Goal: Task Accomplishment & Management: Use online tool/utility

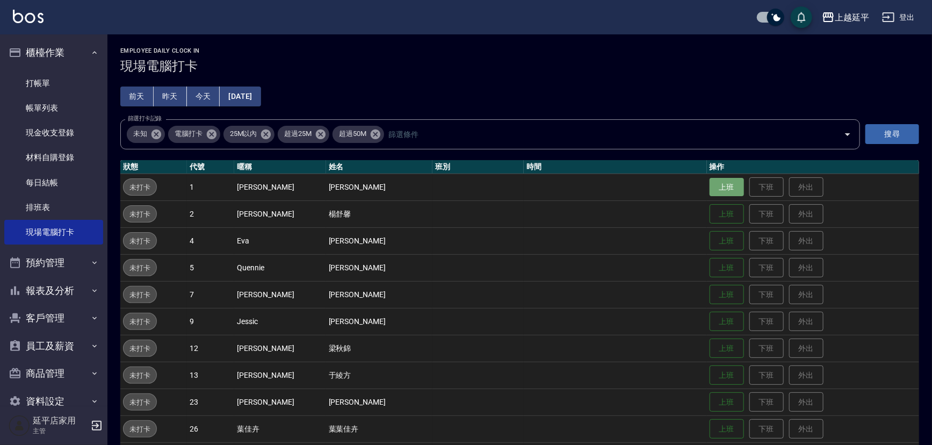
click at [719, 185] on button "上班" at bounding box center [727, 187] width 34 height 19
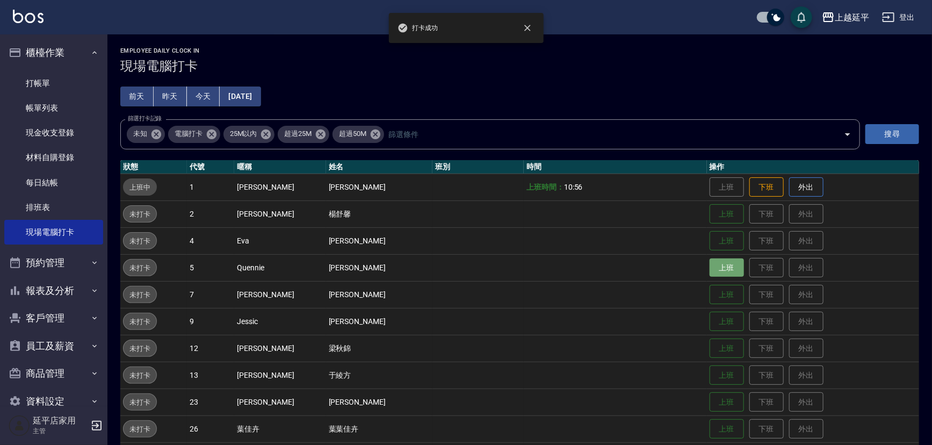
click at [711, 266] on button "上班" at bounding box center [727, 267] width 34 height 19
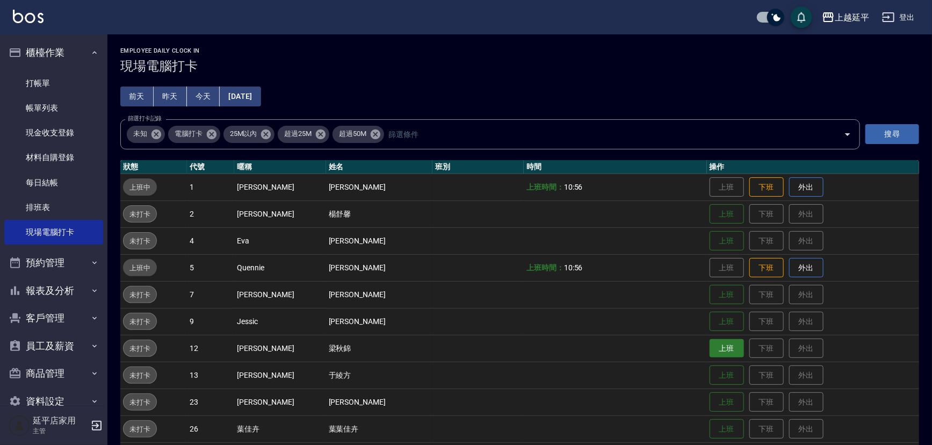
click at [722, 344] on button "上班" at bounding box center [727, 348] width 34 height 19
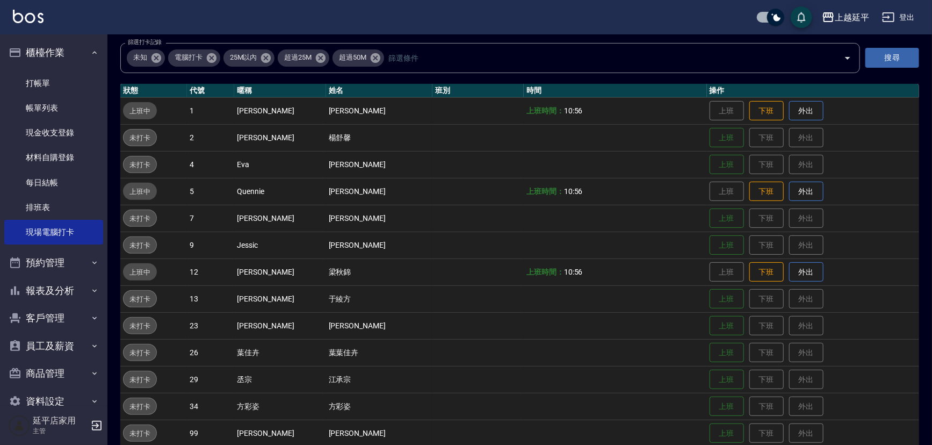
scroll to position [171, 0]
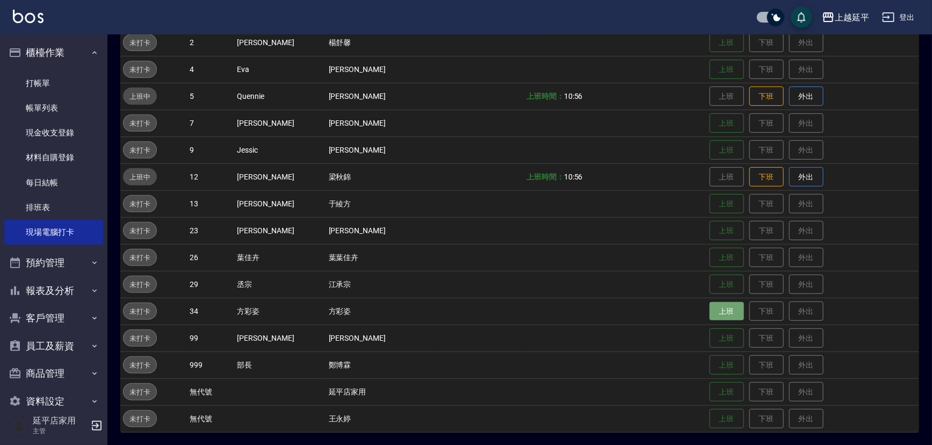
drag, startPoint x: 711, startPoint y: 309, endPoint x: 705, endPoint y: 312, distance: 6.0
click at [710, 311] on button "上班" at bounding box center [727, 311] width 34 height 19
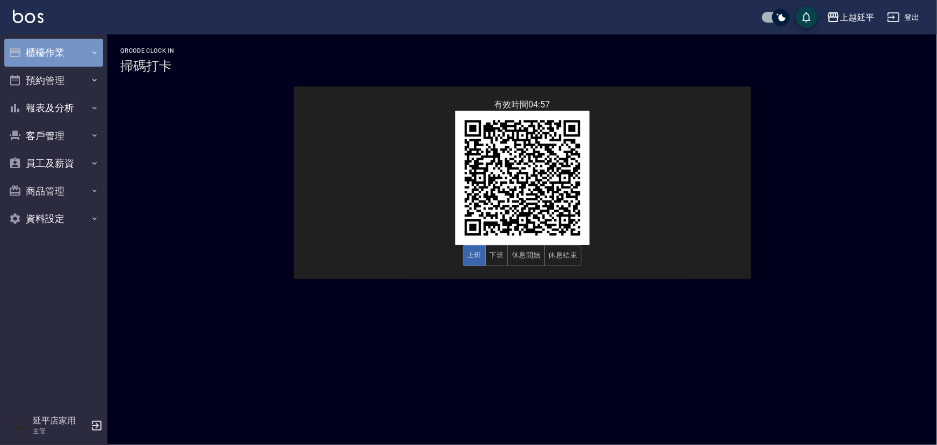
click at [56, 55] on button "櫃檯作業" at bounding box center [53, 53] width 99 height 28
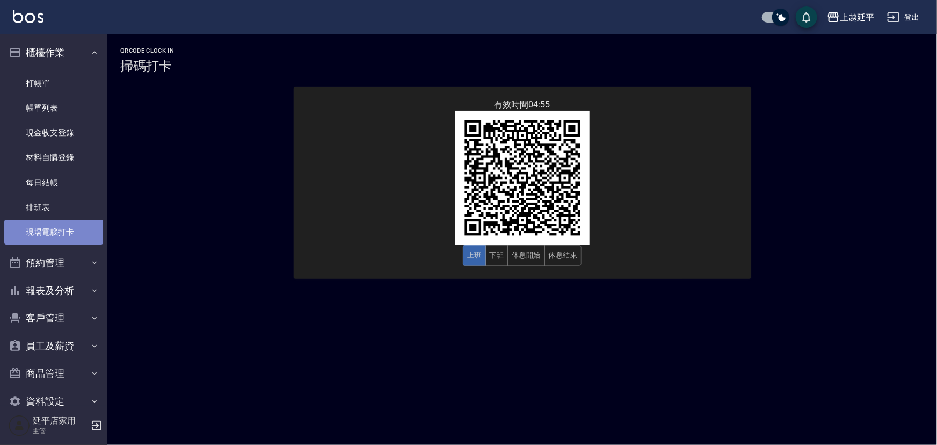
click at [68, 238] on link "現場電腦打卡" at bounding box center [53, 232] width 99 height 25
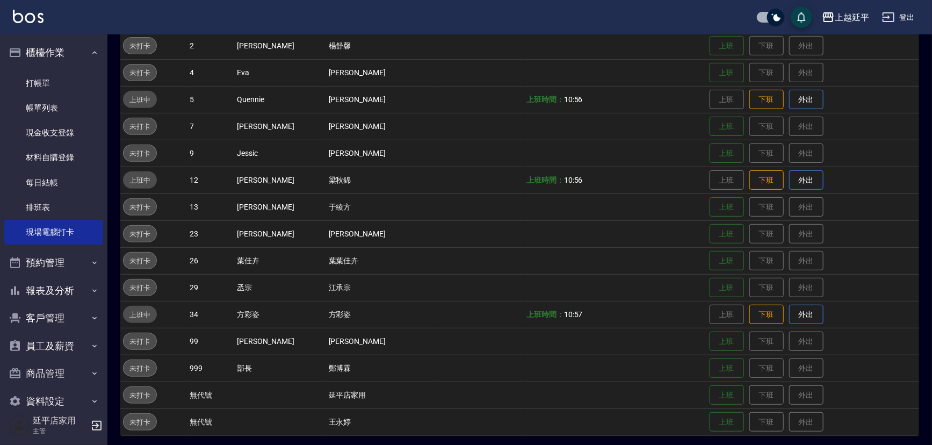
scroll to position [171, 0]
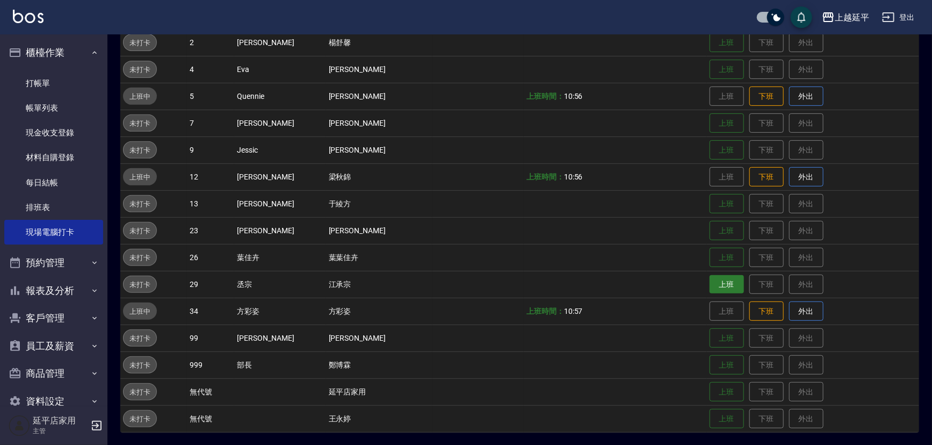
click at [710, 283] on button "上班" at bounding box center [727, 284] width 34 height 19
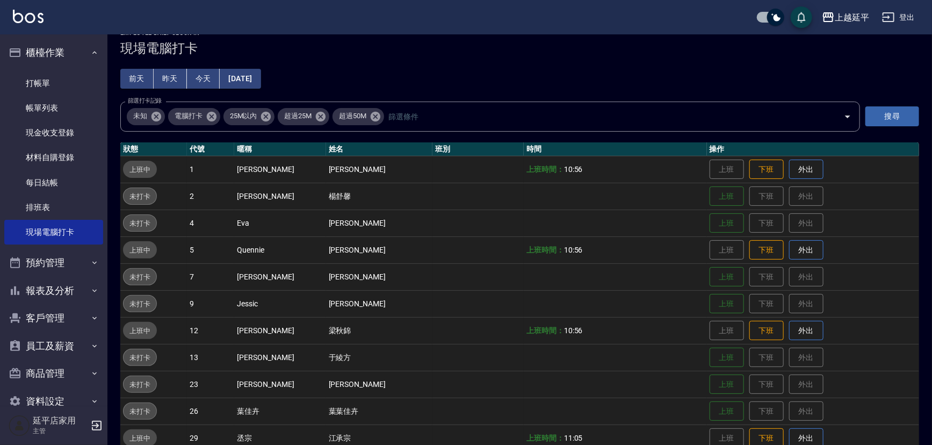
scroll to position [0, 0]
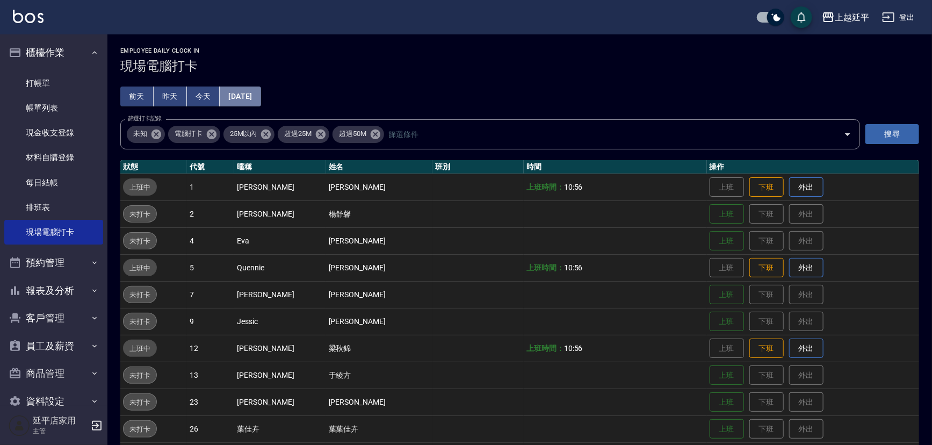
click at [257, 91] on button "[DATE]" at bounding box center [240, 96] width 41 height 20
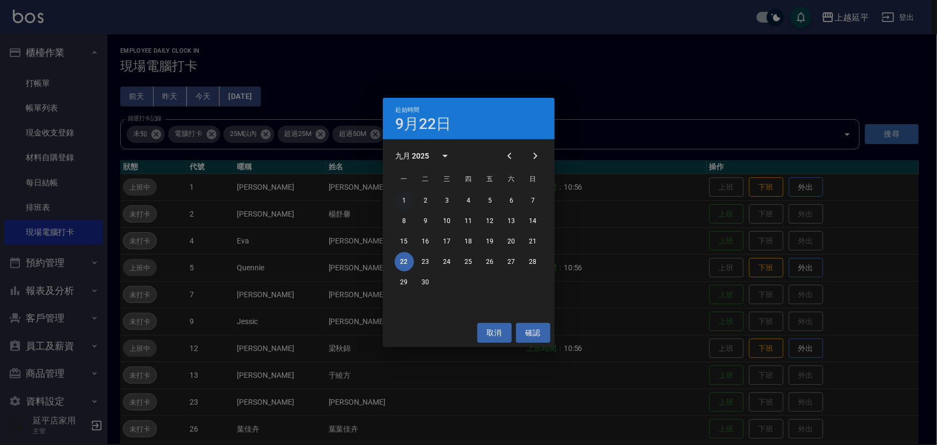
click at [400, 198] on button "1" at bounding box center [404, 200] width 19 height 19
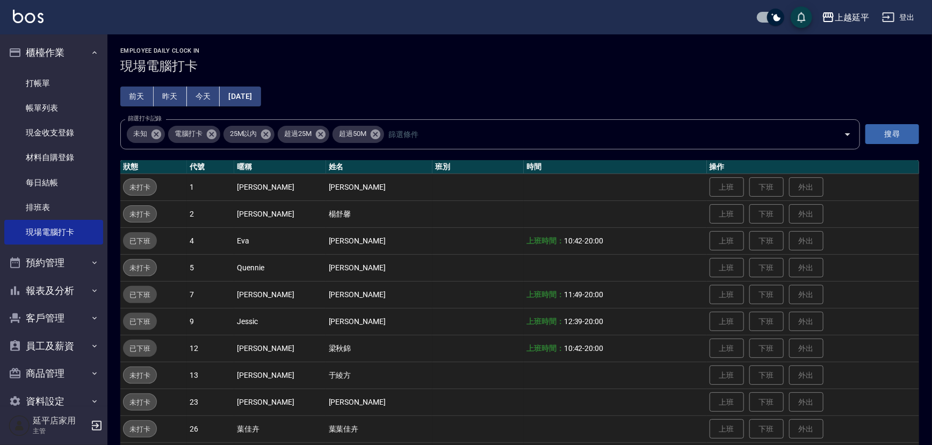
click at [236, 90] on button "2025/09/01" at bounding box center [240, 96] width 41 height 20
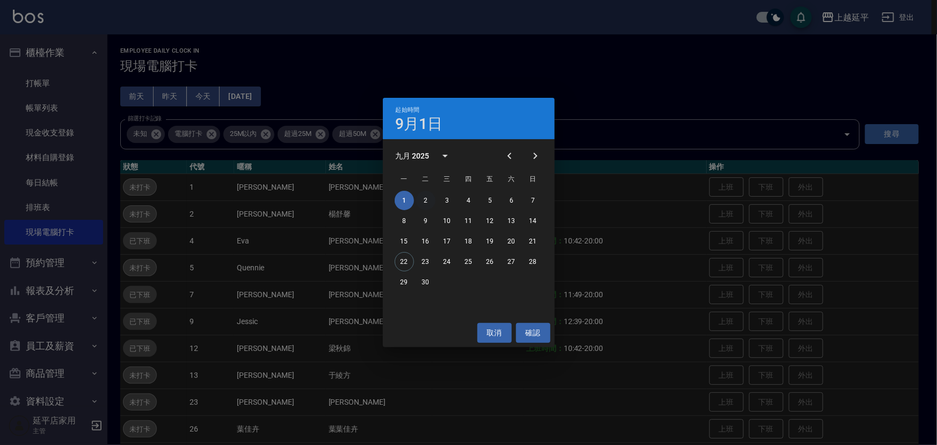
click at [425, 202] on button "2" at bounding box center [425, 200] width 19 height 19
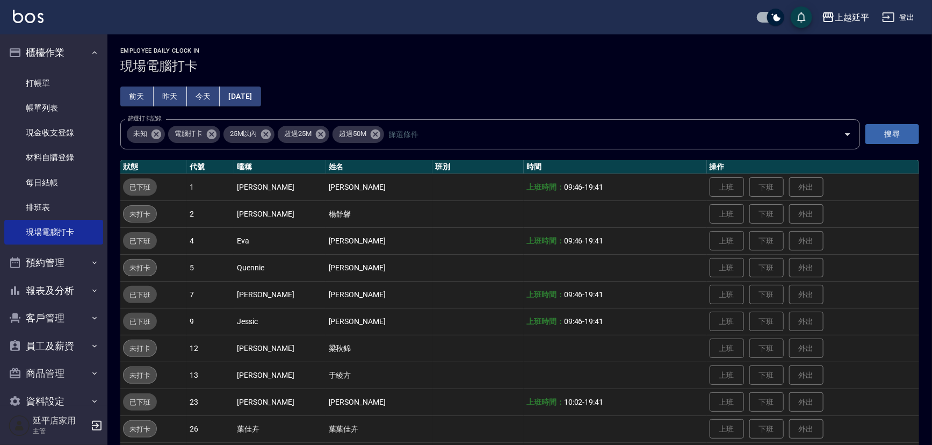
click at [248, 95] on button "2025/09/02" at bounding box center [240, 96] width 41 height 20
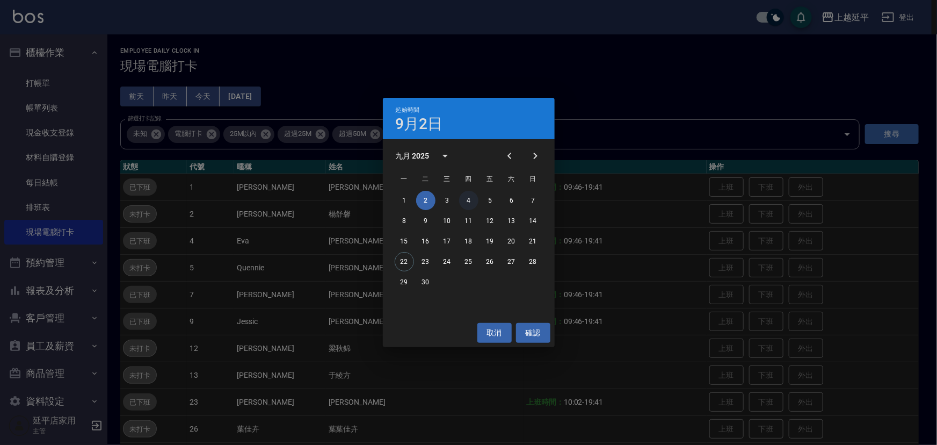
click at [466, 199] on button "4" at bounding box center [468, 200] width 19 height 19
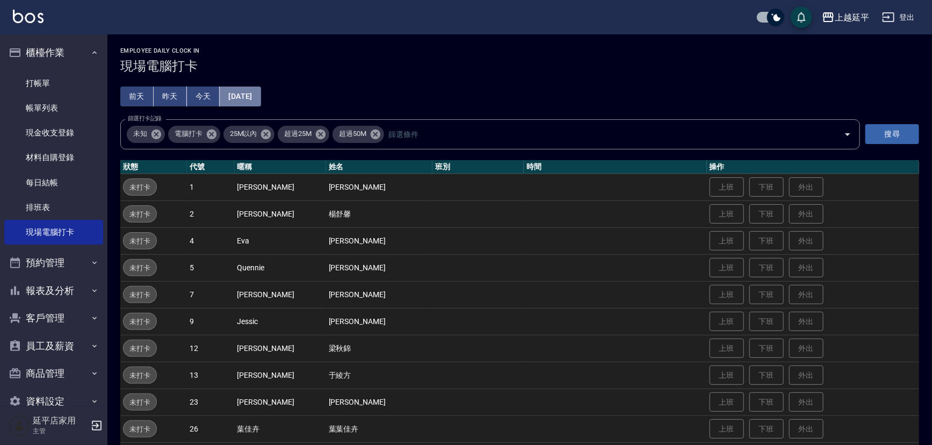
click at [255, 102] on button "2025/09/04" at bounding box center [240, 96] width 41 height 20
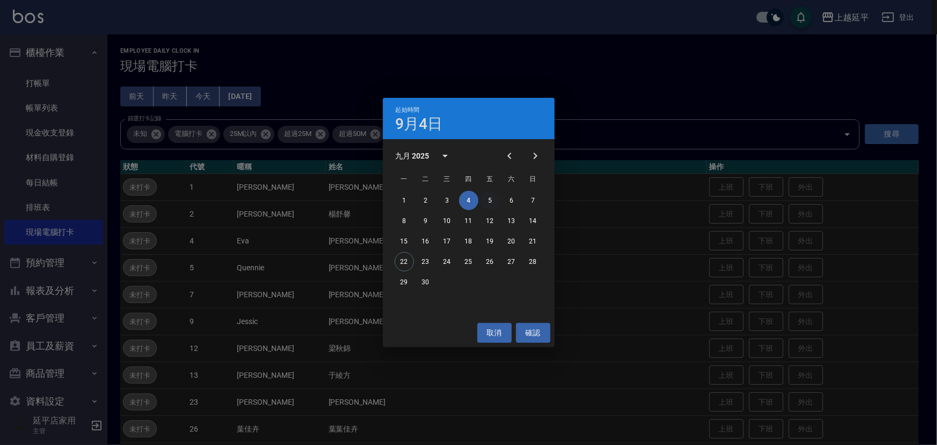
click at [495, 199] on button "5" at bounding box center [490, 200] width 19 height 19
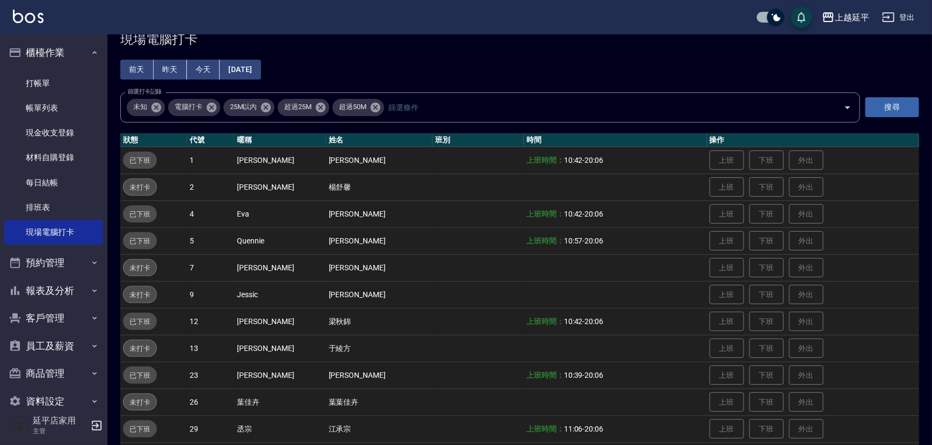
scroll to position [48, 0]
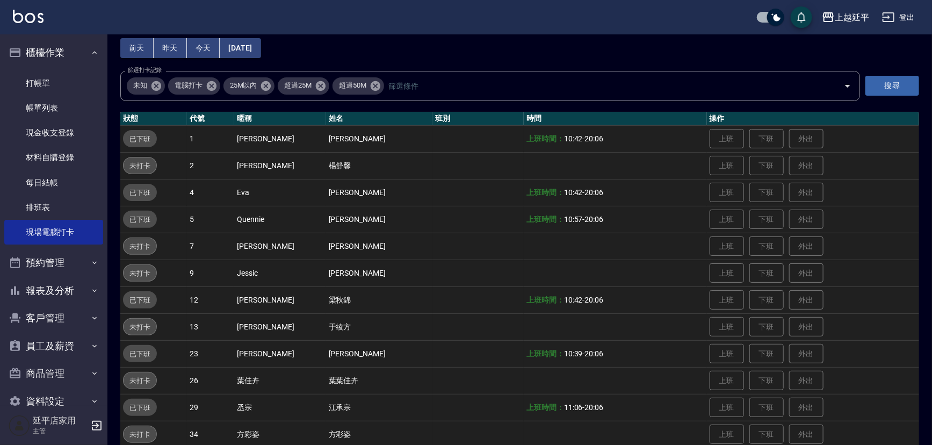
click at [255, 39] on button "2025/09/05" at bounding box center [240, 48] width 41 height 20
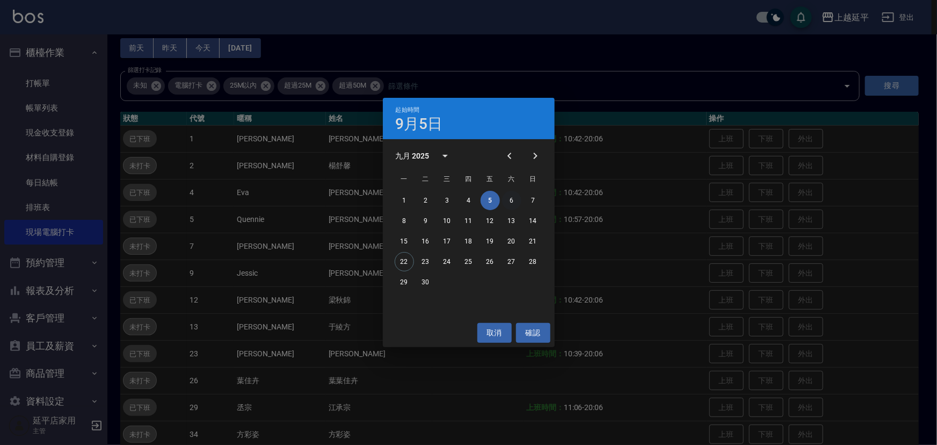
click at [504, 199] on button "6" at bounding box center [511, 200] width 19 height 19
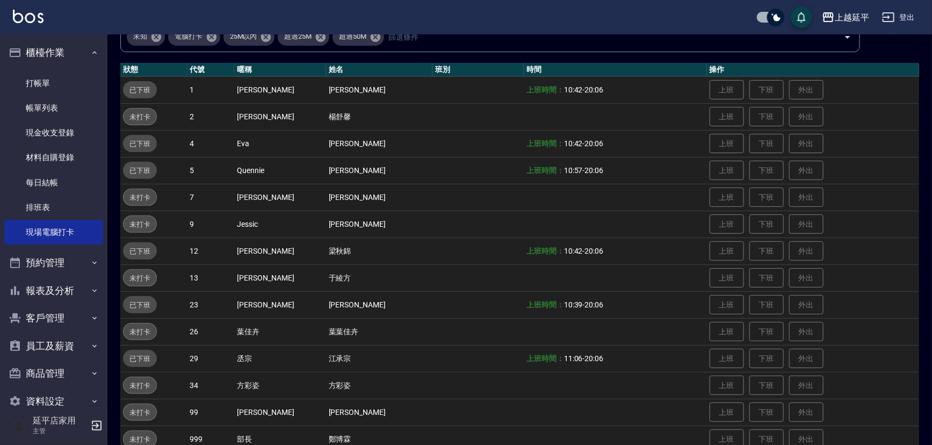
scroll to position [48, 0]
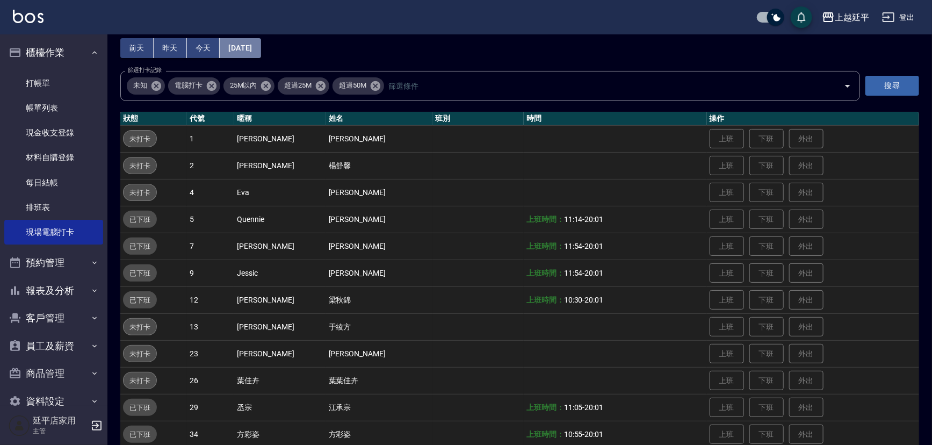
click at [248, 45] on button "2025/09/06" at bounding box center [240, 48] width 41 height 20
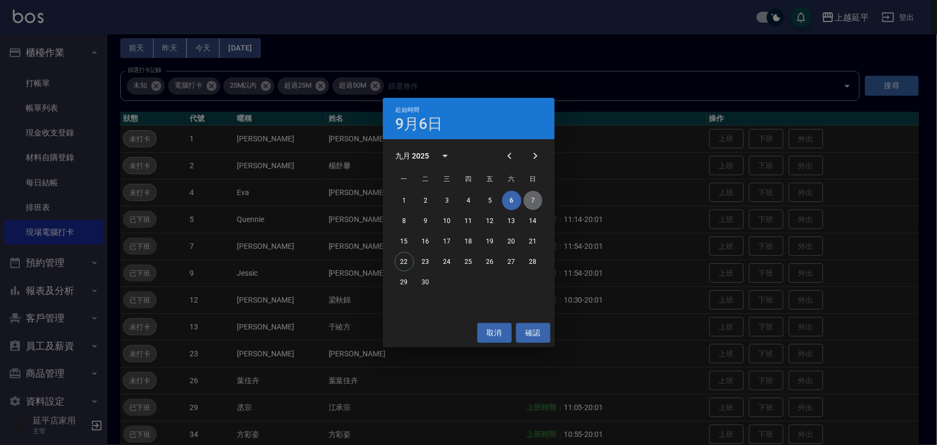
click at [530, 200] on button "7" at bounding box center [533, 200] width 19 height 19
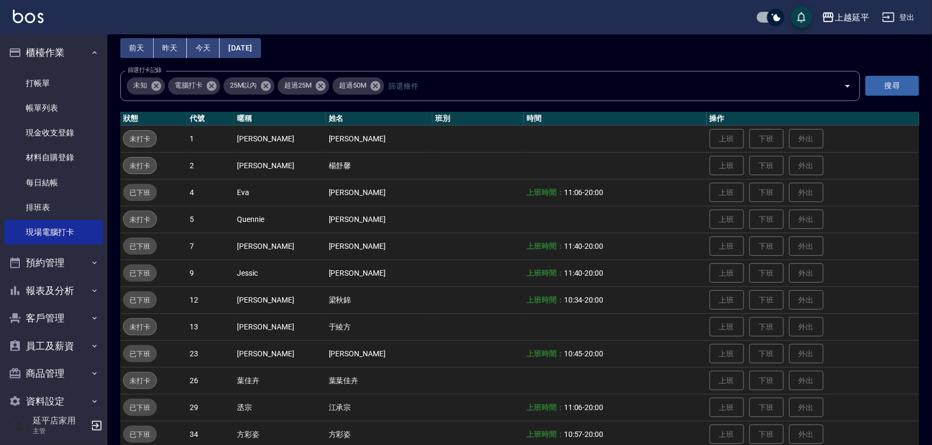
click at [248, 42] on button "2025/09/07" at bounding box center [240, 48] width 41 height 20
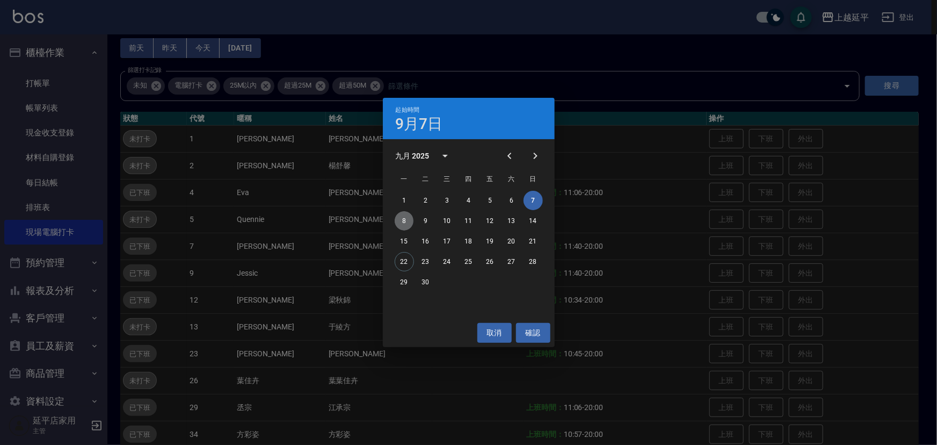
click at [402, 224] on button "8" at bounding box center [404, 220] width 19 height 19
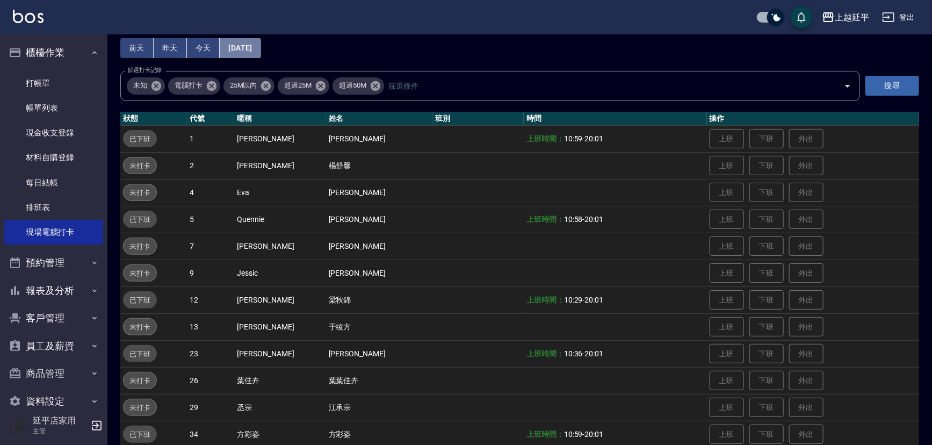
click at [261, 52] on button "2025/09/08" at bounding box center [240, 48] width 41 height 20
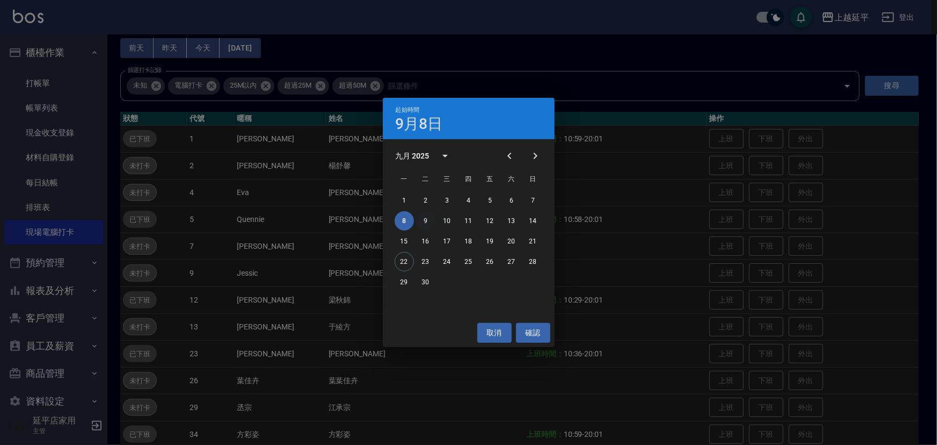
click at [431, 220] on button "9" at bounding box center [425, 220] width 19 height 19
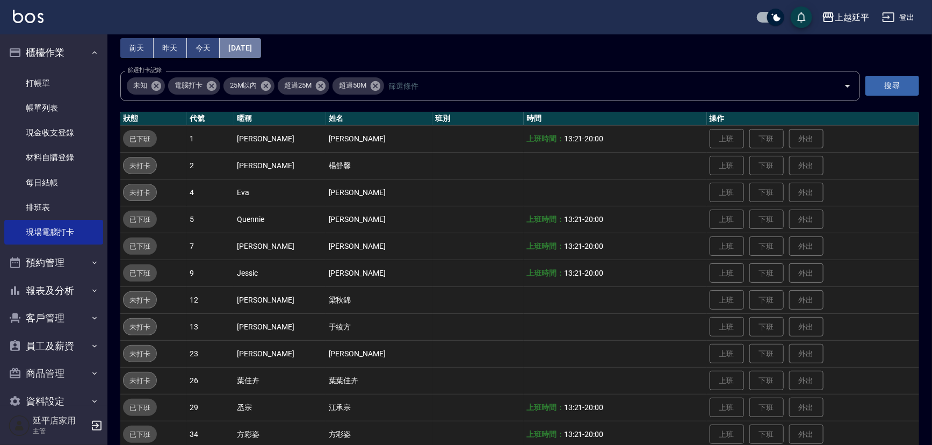
click at [251, 45] on button "2025/09/09" at bounding box center [240, 48] width 41 height 20
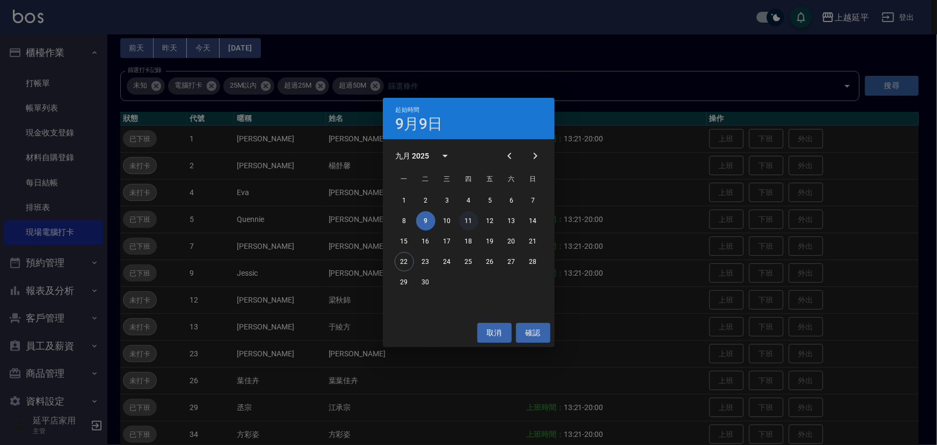
click at [465, 220] on button "11" at bounding box center [468, 220] width 19 height 19
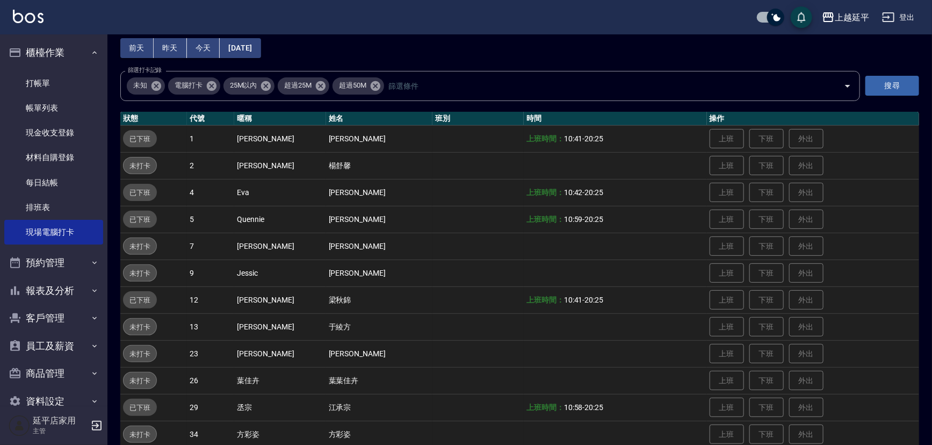
click at [252, 47] on button "2025/09/11" at bounding box center [240, 48] width 41 height 20
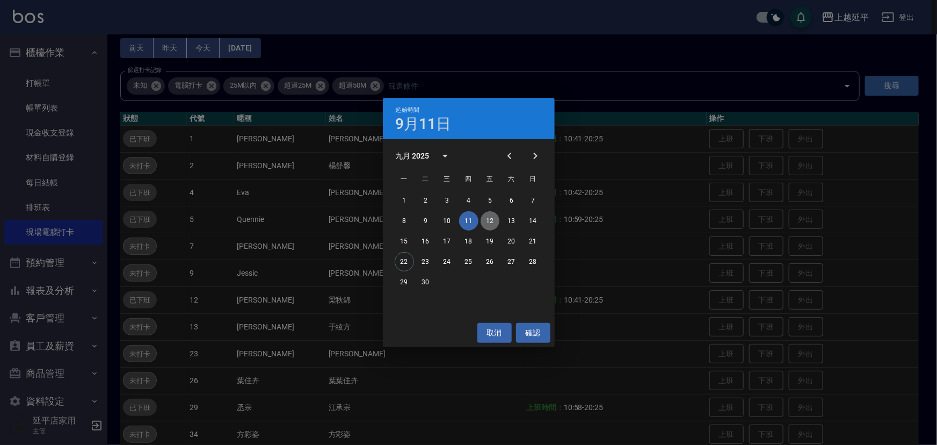
click at [494, 218] on button "12" at bounding box center [490, 220] width 19 height 19
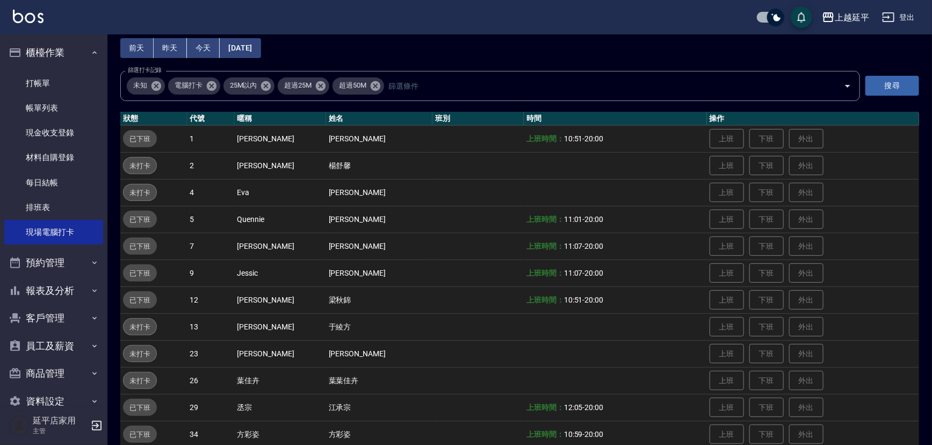
click at [250, 48] on button "2025/09/12" at bounding box center [240, 48] width 41 height 20
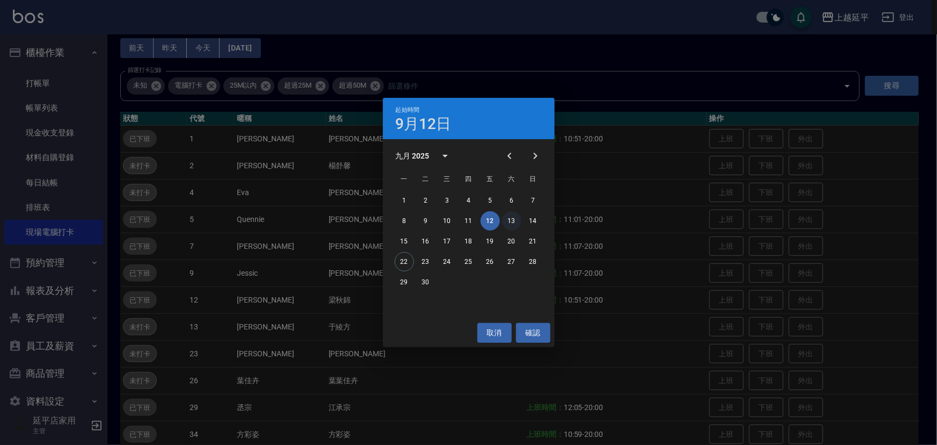
click at [513, 220] on button "13" at bounding box center [511, 220] width 19 height 19
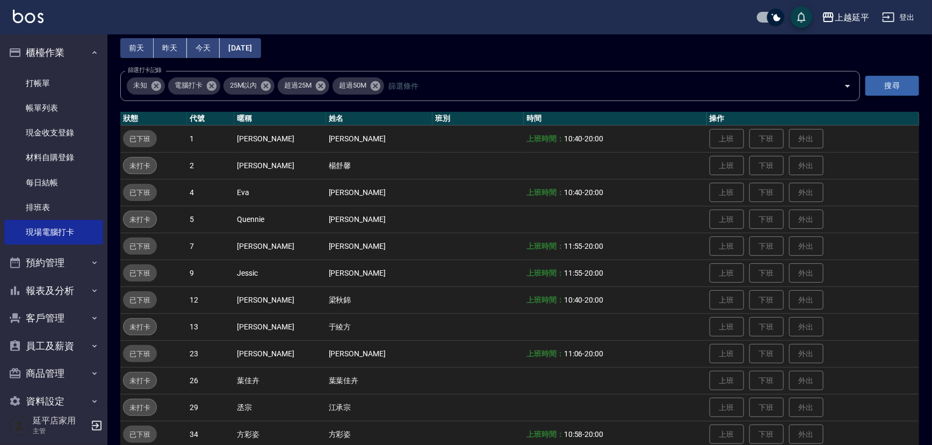
click at [250, 47] on button "2025/09/13" at bounding box center [240, 48] width 41 height 20
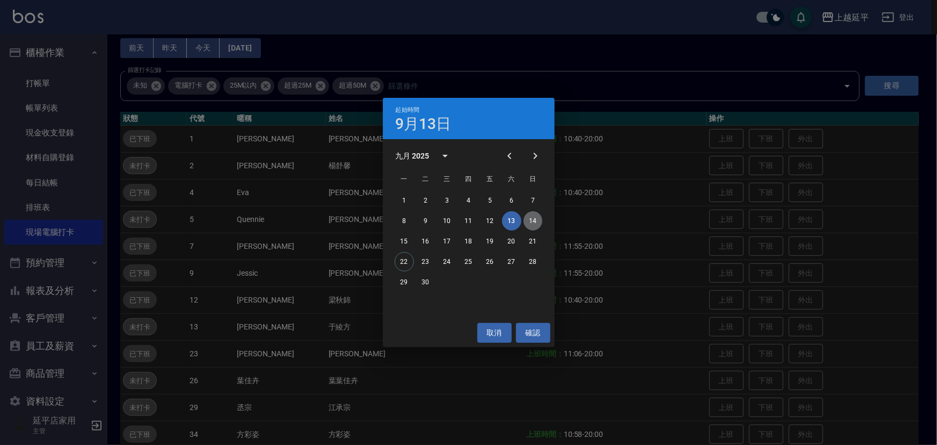
click at [532, 217] on button "14" at bounding box center [533, 220] width 19 height 19
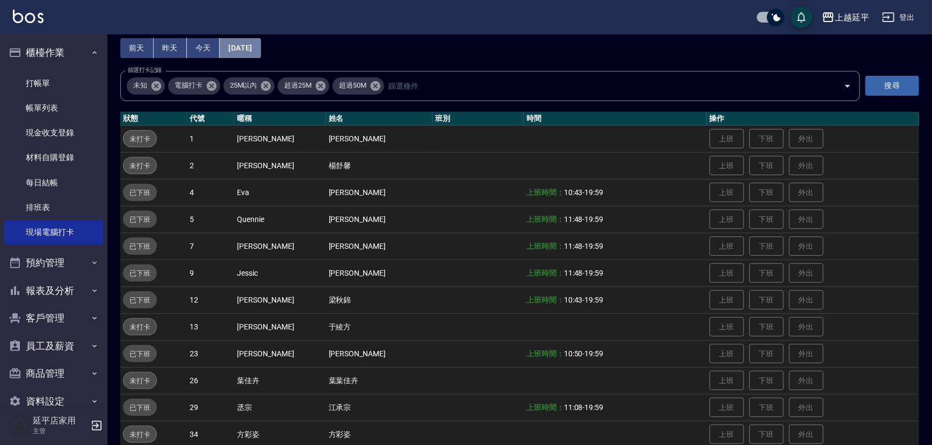
click at [242, 41] on button "2025/09/14" at bounding box center [240, 48] width 41 height 20
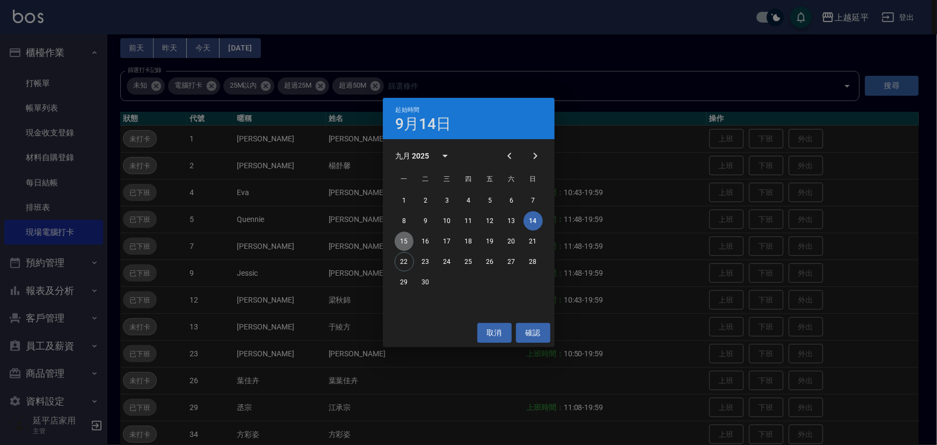
click at [396, 238] on button "15" at bounding box center [404, 241] width 19 height 19
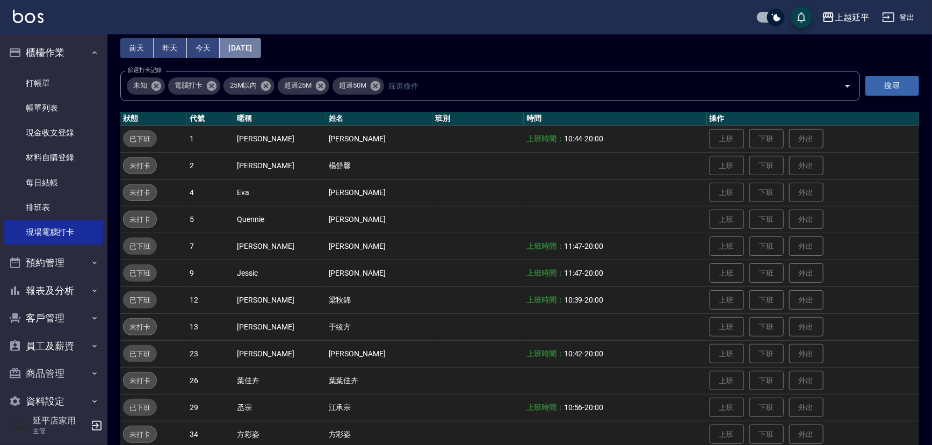
click at [261, 49] on button "2025/09/15" at bounding box center [240, 48] width 41 height 20
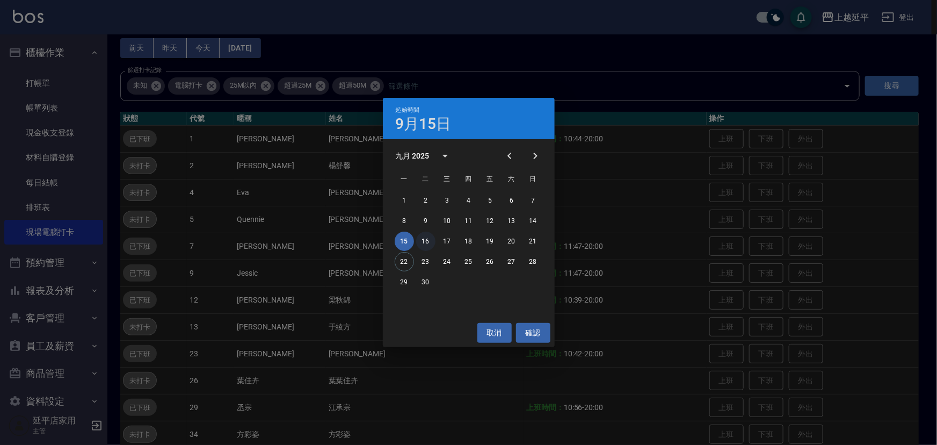
click at [424, 237] on button "16" at bounding box center [425, 241] width 19 height 19
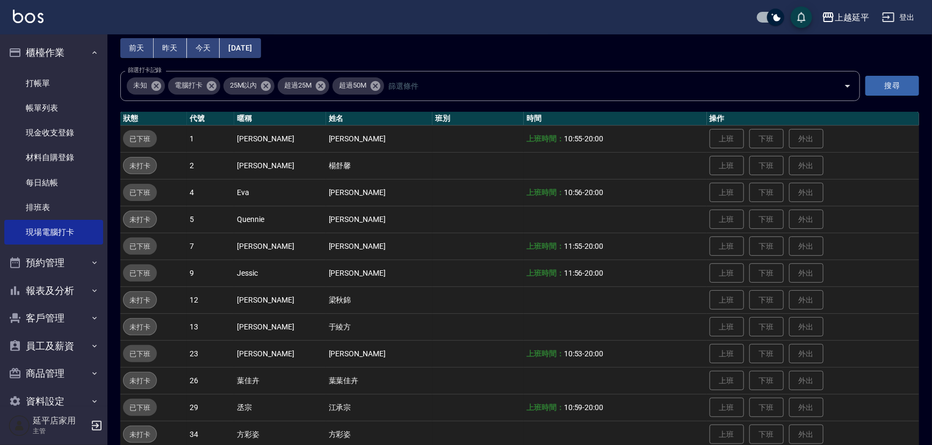
click at [256, 47] on button "2025/09/16" at bounding box center [240, 48] width 41 height 20
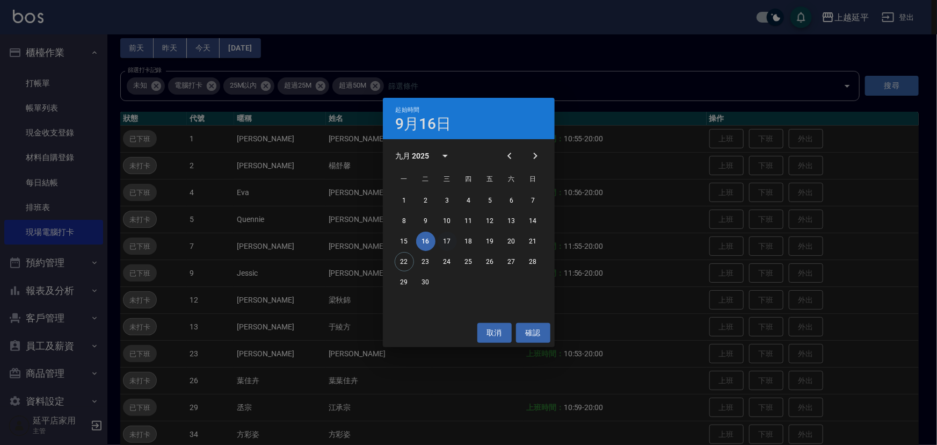
click at [444, 236] on button "17" at bounding box center [447, 241] width 19 height 19
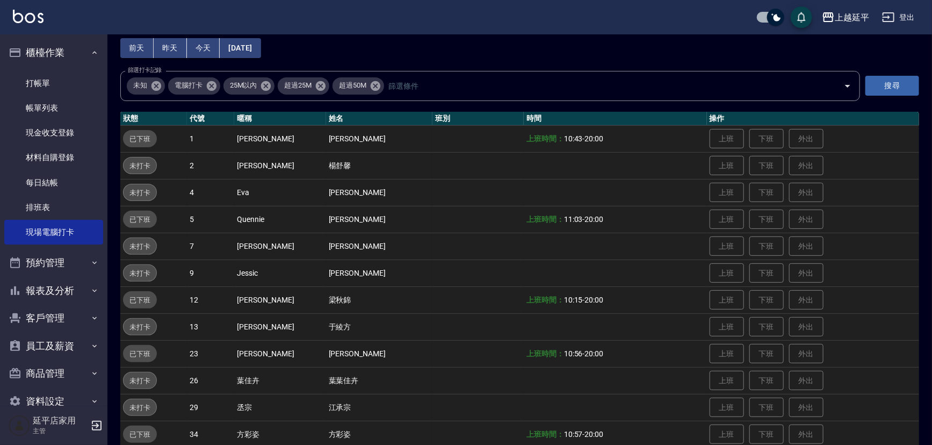
click at [255, 45] on button "2025/09/17" at bounding box center [240, 48] width 41 height 20
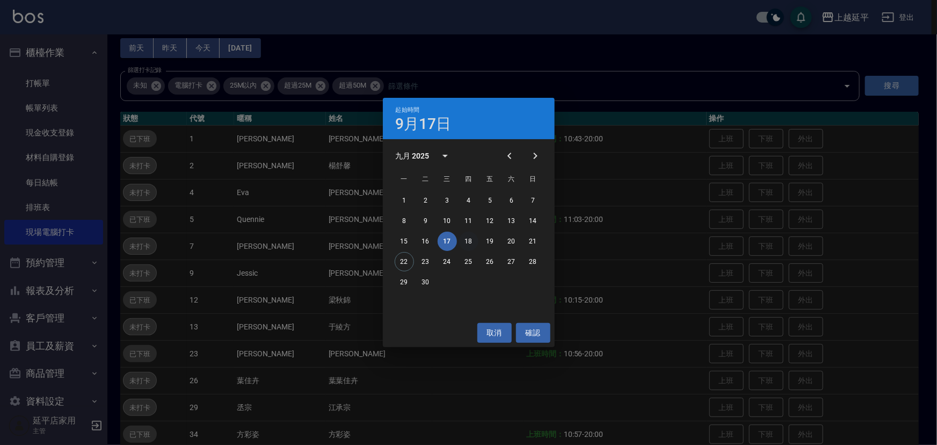
click at [467, 234] on button "18" at bounding box center [468, 241] width 19 height 19
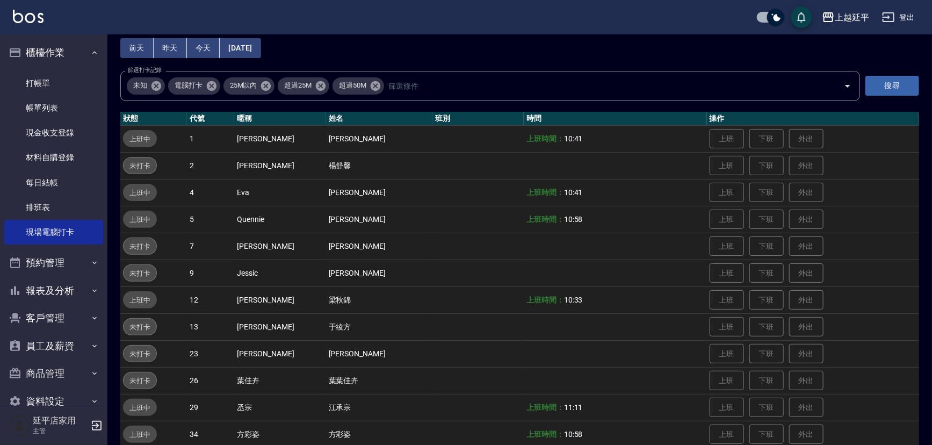
click at [247, 41] on button "2025/09/18" at bounding box center [240, 48] width 41 height 20
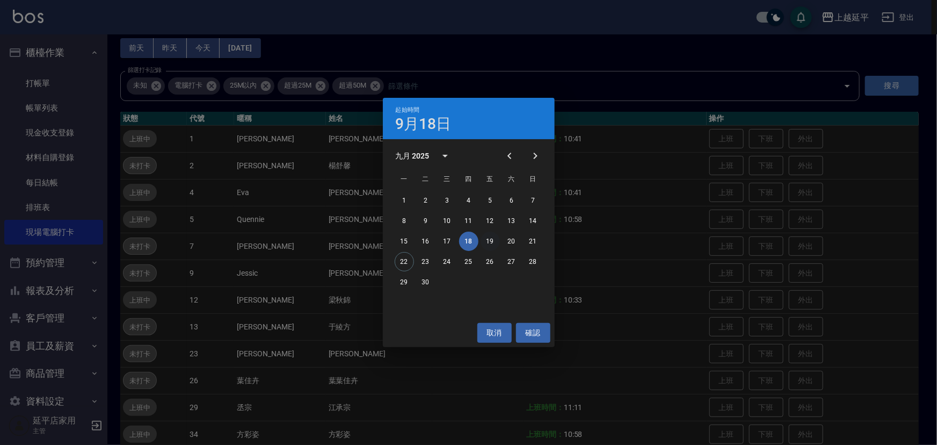
click at [488, 237] on button "19" at bounding box center [490, 241] width 19 height 19
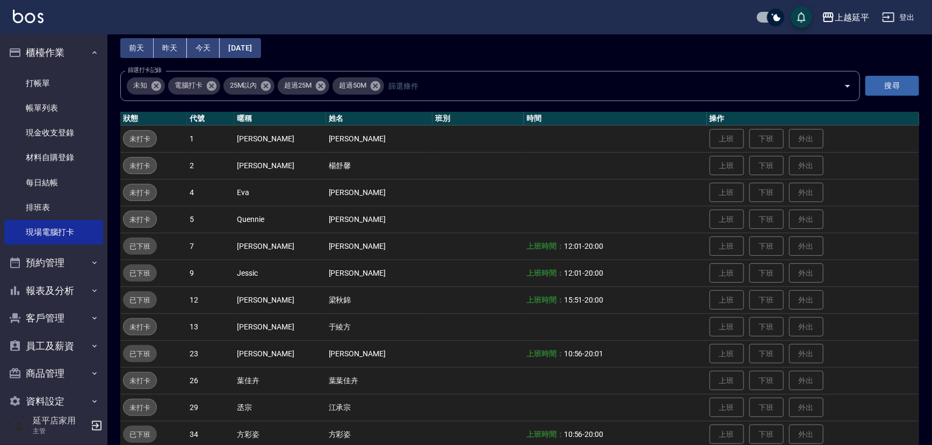
click at [261, 45] on button "2025/09/19" at bounding box center [240, 48] width 41 height 20
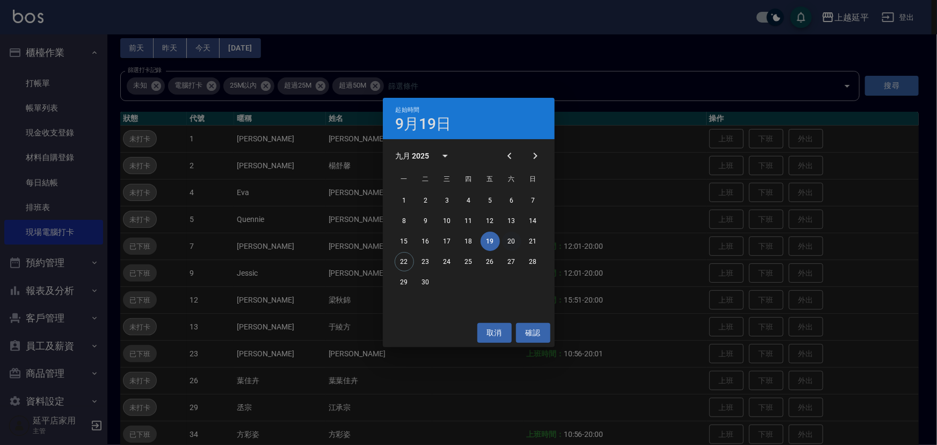
click at [517, 240] on button "20" at bounding box center [511, 241] width 19 height 19
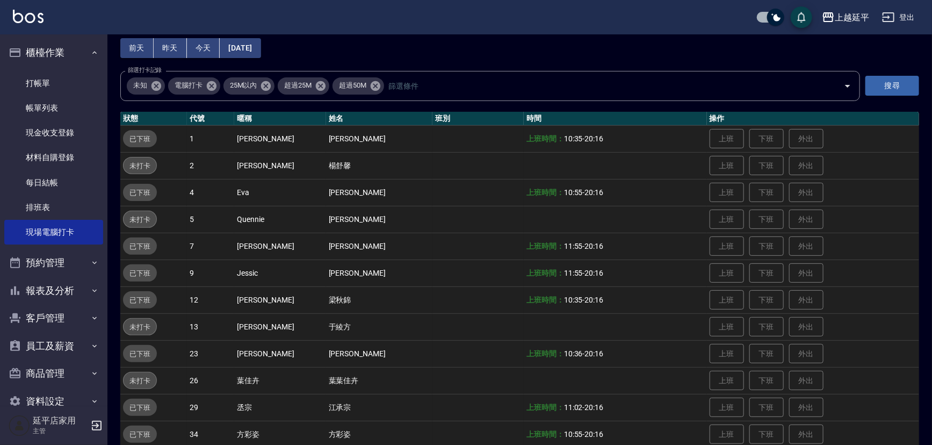
click at [261, 45] on button "2025/09/20" at bounding box center [240, 48] width 41 height 20
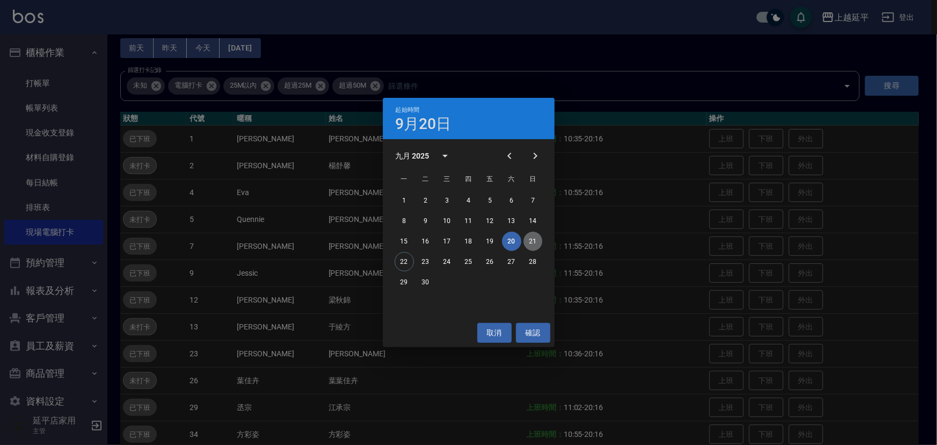
click at [531, 242] on button "21" at bounding box center [533, 241] width 19 height 19
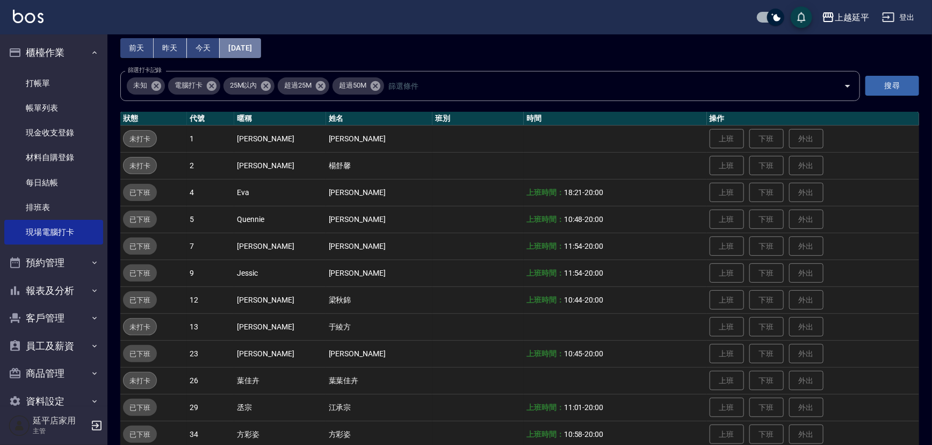
click at [252, 49] on button "2025/09/21" at bounding box center [240, 48] width 41 height 20
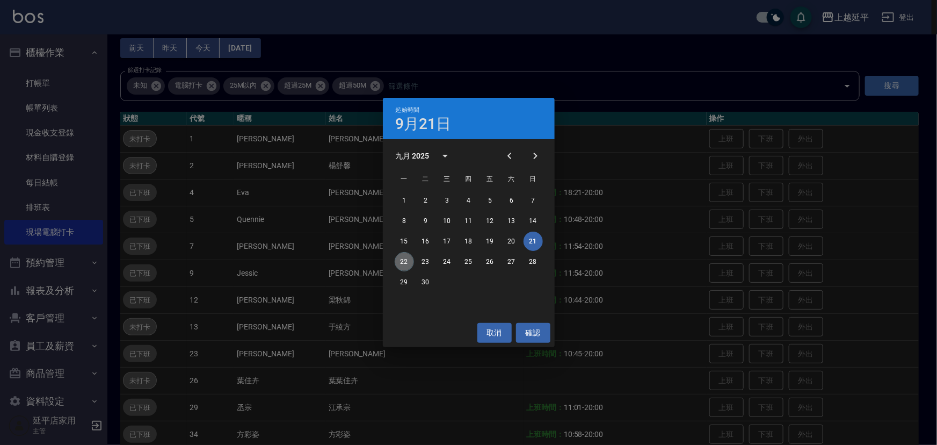
click at [404, 263] on button "22" at bounding box center [404, 261] width 19 height 19
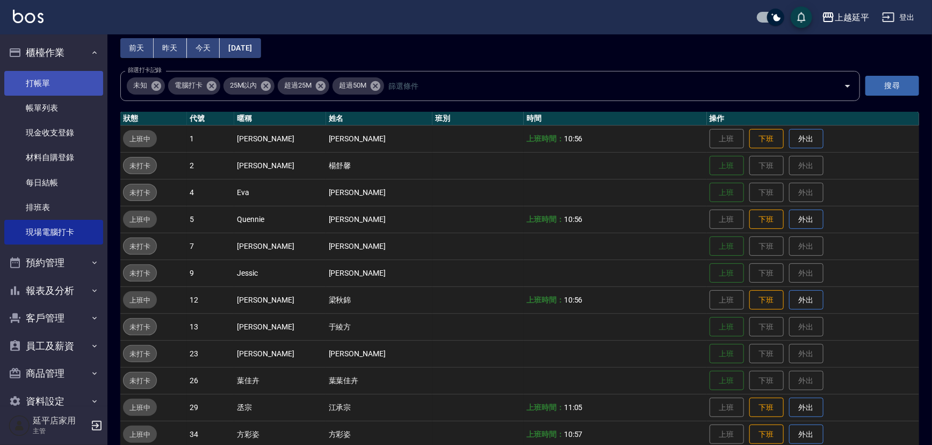
click at [46, 78] on link "打帳單" at bounding box center [53, 83] width 99 height 25
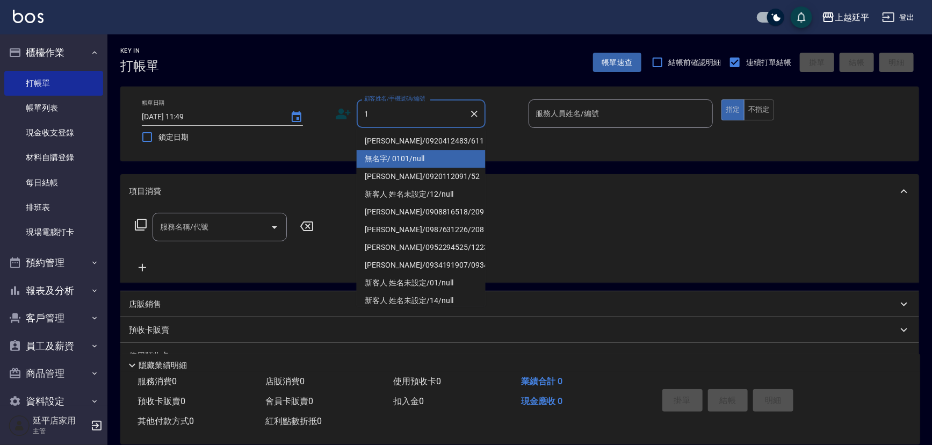
type input "1"
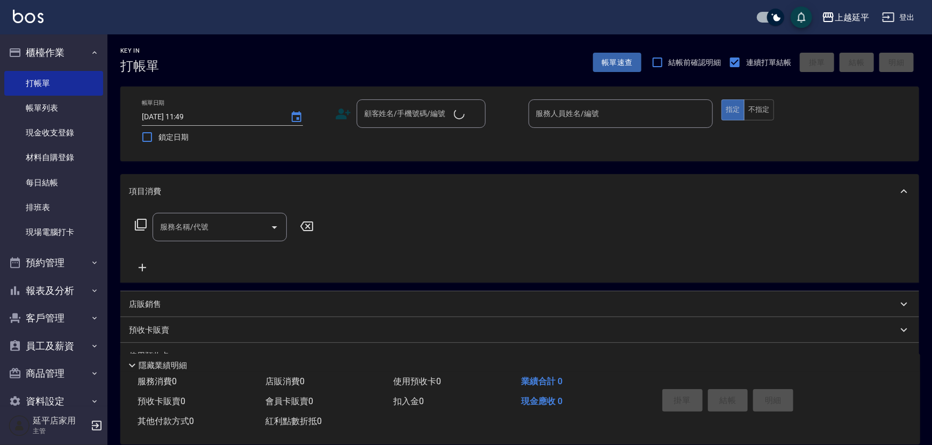
click at [421, 156] on div "帳單日期 2025/09/22 11:49 鎖定日期 顧客姓名/手機號碼/編號 顧客姓名/手機號碼/編號 服務人員姓名/編號 服務人員姓名/編號 指定 不指定" at bounding box center [519, 123] width 799 height 75
click at [414, 111] on input "顧客姓名/手機號碼/編號" at bounding box center [412, 113] width 103 height 19
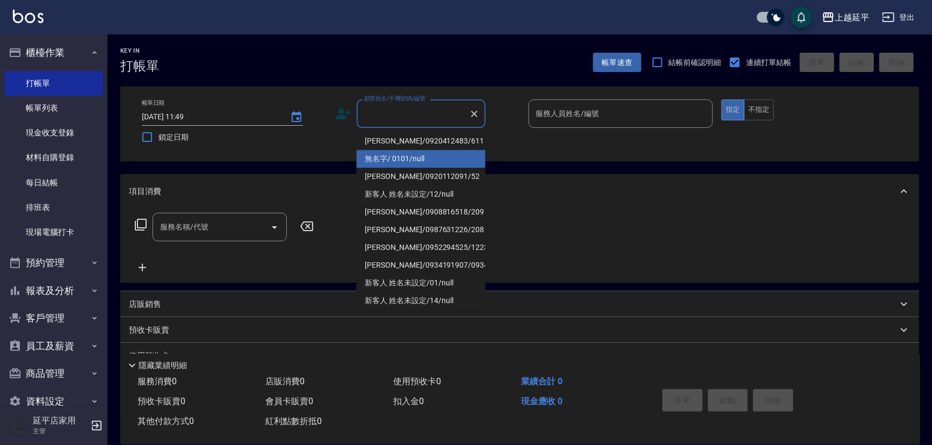
click at [396, 154] on li "無名字/ 0101/null" at bounding box center [421, 159] width 129 height 18
type input "無名字/ 0101/null"
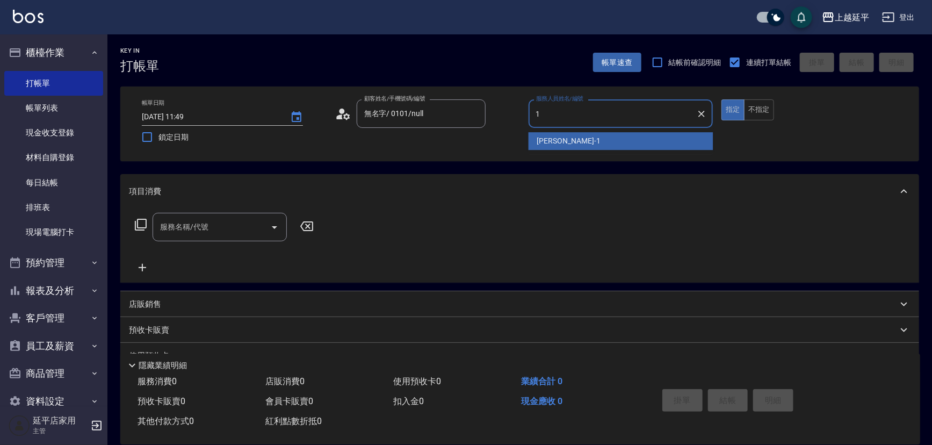
click at [536, 135] on div "李凱婷 -1" at bounding box center [621, 141] width 185 height 18
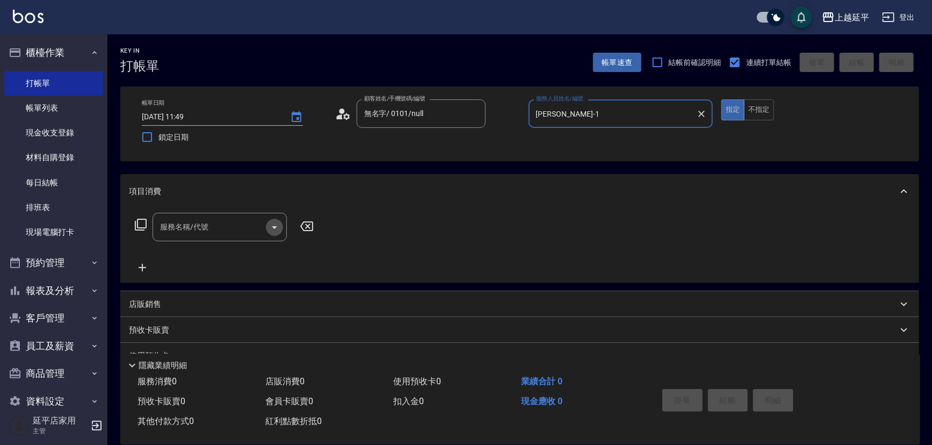
click at [277, 226] on icon "Open" at bounding box center [274, 227] width 13 height 13
type input "李凱婷-1"
click at [139, 223] on icon at bounding box center [140, 224] width 13 height 13
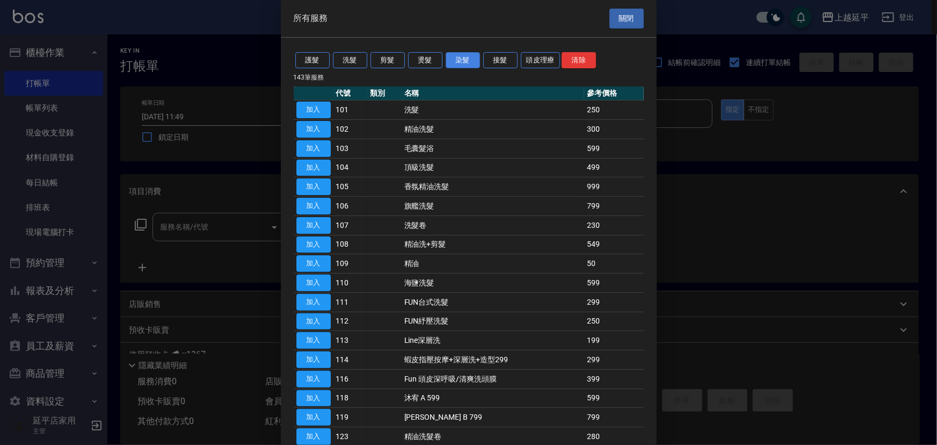
click at [467, 59] on button "染髮" at bounding box center [463, 60] width 34 height 17
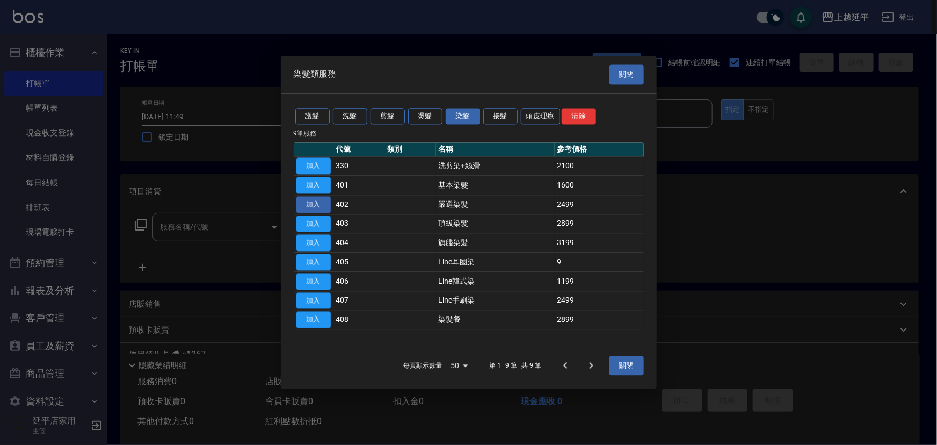
click at [326, 206] on button "加入" at bounding box center [313, 204] width 34 height 17
type input "嚴選染髮(402)"
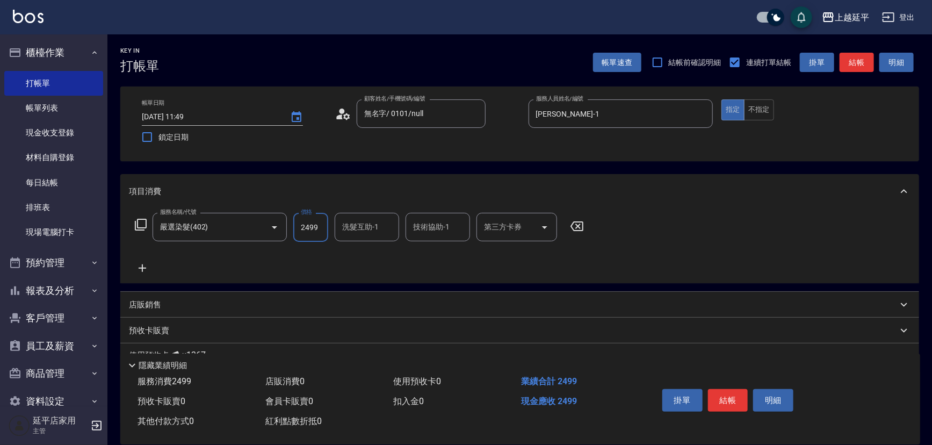
click at [321, 226] on input "2499" at bounding box center [310, 227] width 35 height 29
type input "2499"
click at [364, 232] on input "洗髮互助-1" at bounding box center [366, 227] width 55 height 19
click at [368, 254] on span "方彩姿 -34" at bounding box center [359, 254] width 33 height 11
type input "方彩姿-34"
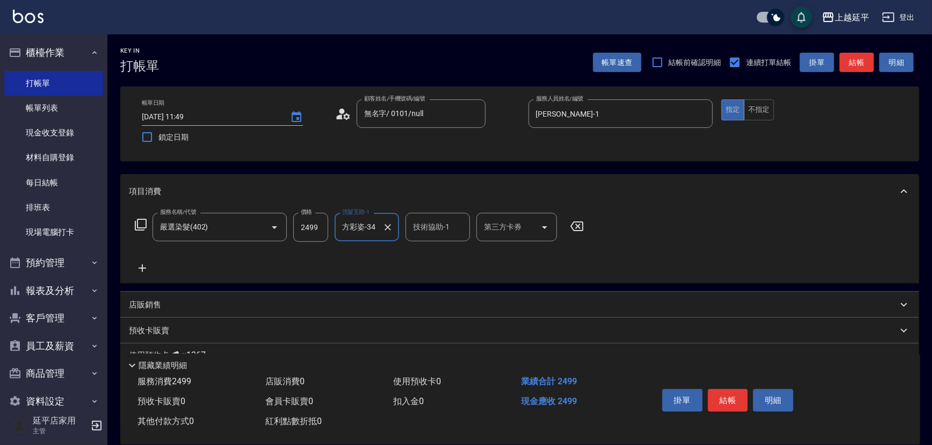
click at [436, 231] on input "技術協助-1" at bounding box center [437, 227] width 55 height 19
click at [433, 250] on span "方彩姿 -34" at bounding box center [430, 254] width 33 height 11
type input "方彩姿-34"
click at [737, 400] on button "結帳" at bounding box center [728, 400] width 40 height 23
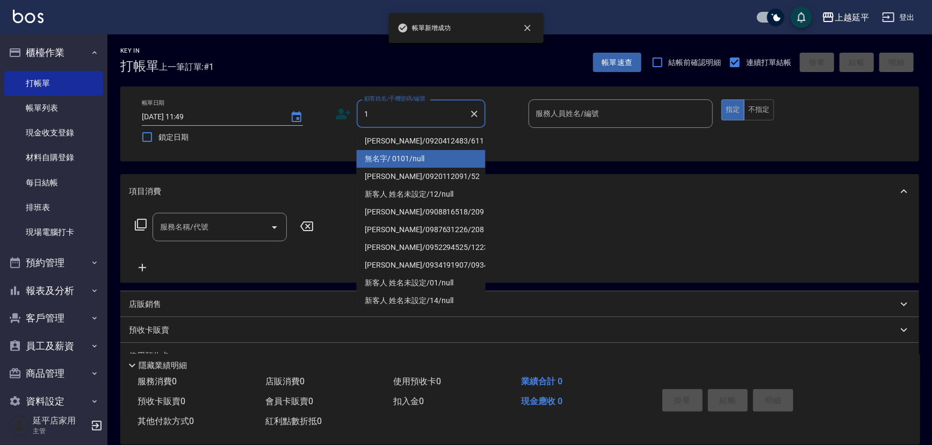
click at [382, 160] on li "無名字/ 0101/null" at bounding box center [421, 159] width 129 height 18
type input "無名字/ 0101/null"
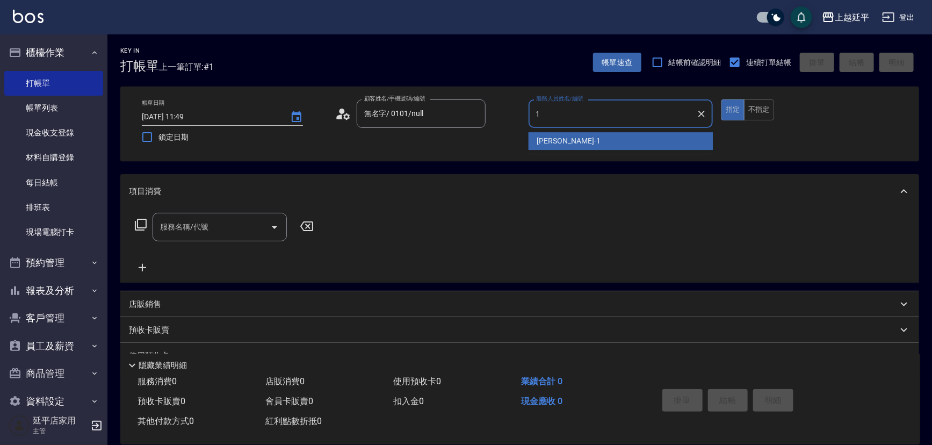
drag, startPoint x: 549, startPoint y: 138, endPoint x: 524, endPoint y: 142, distance: 26.2
click at [548, 139] on span "李凱婷 -1" at bounding box center [568, 140] width 63 height 11
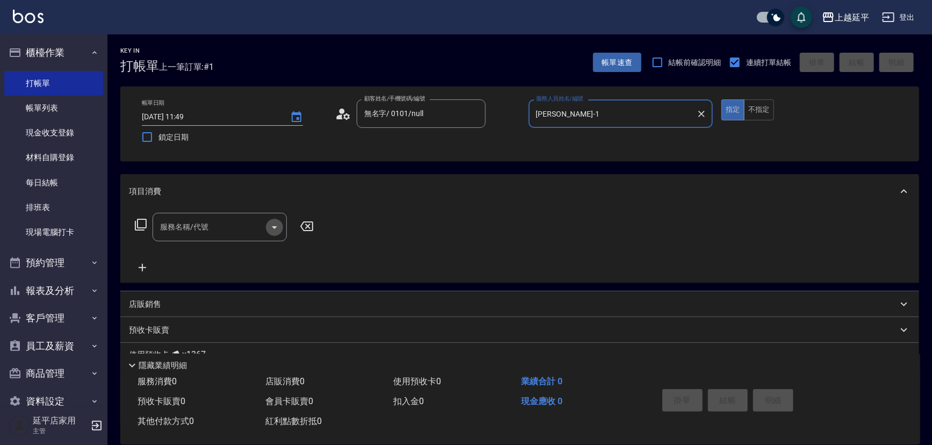
click at [276, 221] on icon "Open" at bounding box center [274, 227] width 13 height 13
type input "李凱婷-1"
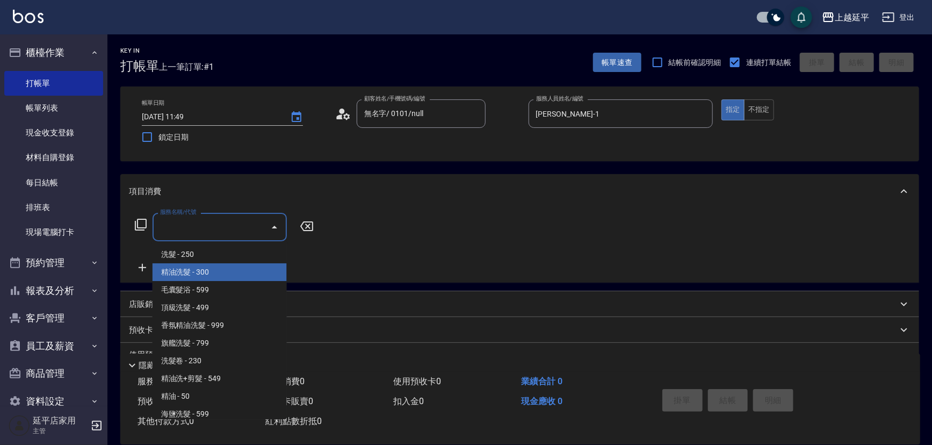
click at [236, 265] on span "精油洗髮 - 300" at bounding box center [220, 272] width 134 height 18
type input "精油洗髮(102)"
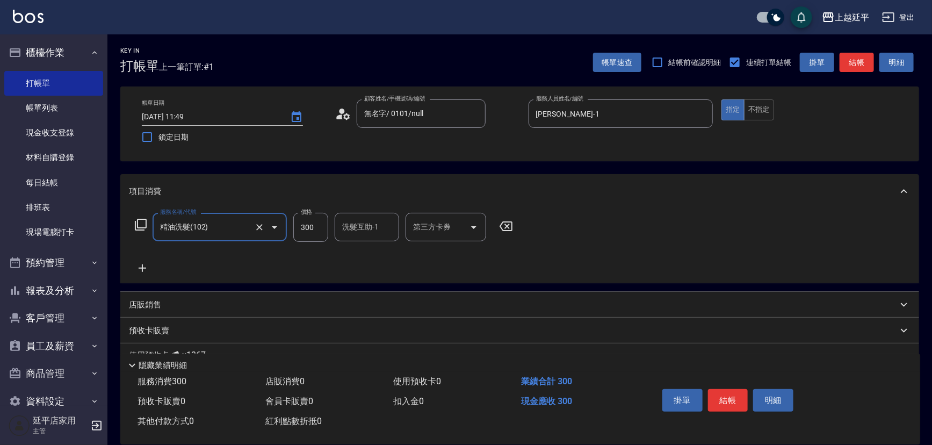
click at [314, 230] on input "300" at bounding box center [310, 227] width 35 height 29
type input "350"
click at [368, 235] on input "洗髮互助-1" at bounding box center [366, 227] width 55 height 19
click at [372, 253] on div "丞宗 -29" at bounding box center [367, 254] width 64 height 18
type input "丞宗-29"
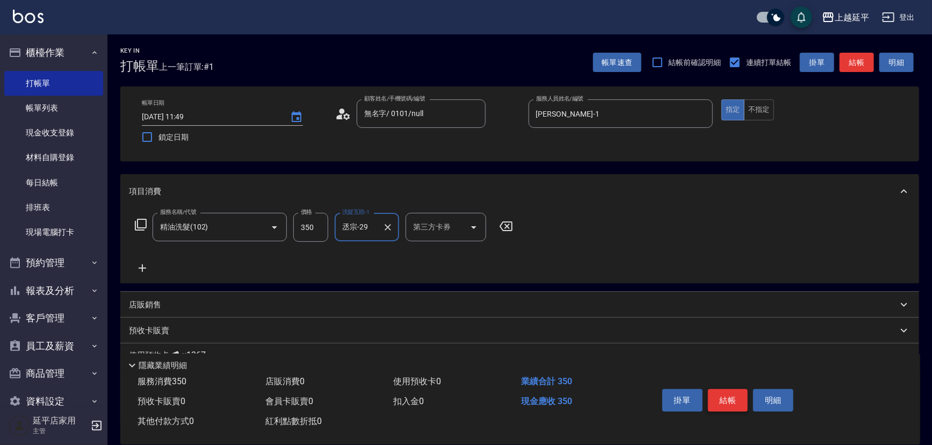
click at [739, 394] on button "結帳" at bounding box center [728, 400] width 40 height 23
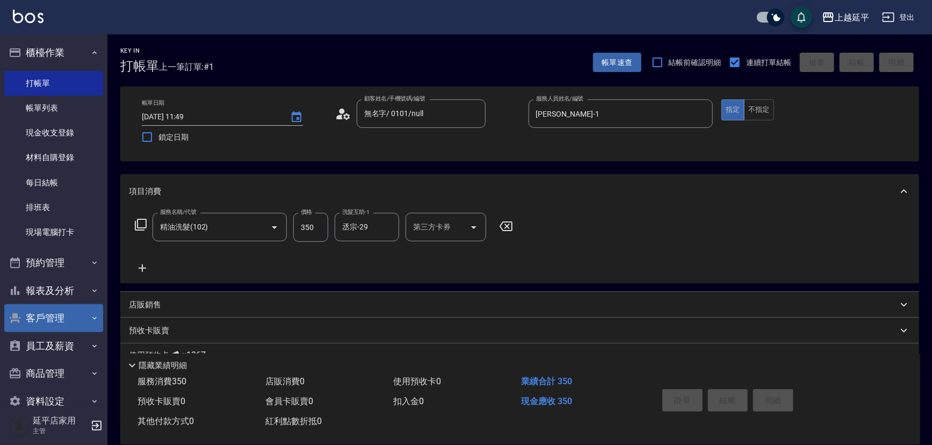
type input "2025/09/22 11:50"
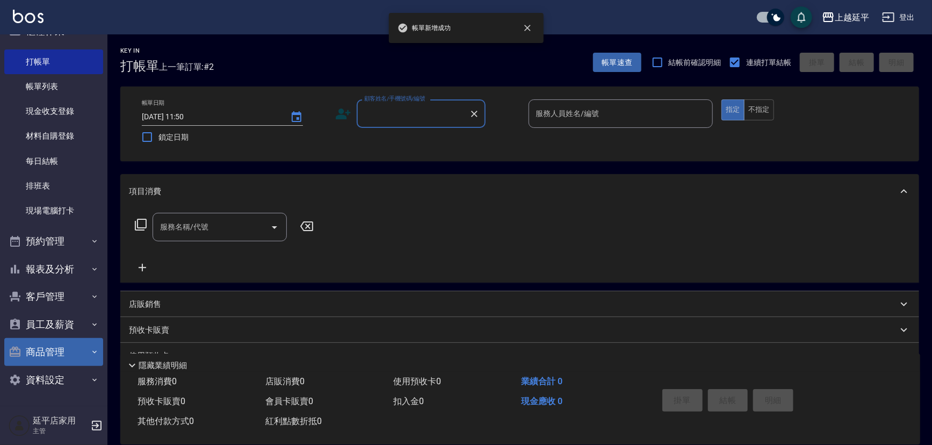
scroll to position [21, 0]
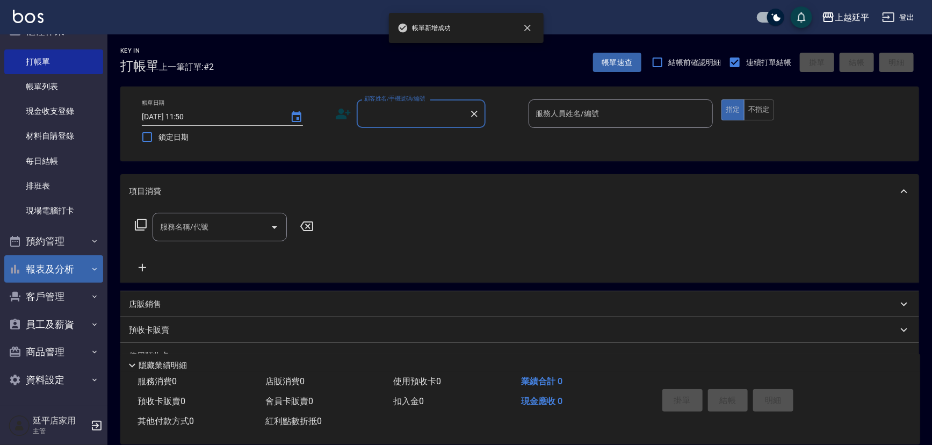
click at [38, 274] on button "報表及分析" at bounding box center [53, 269] width 99 height 28
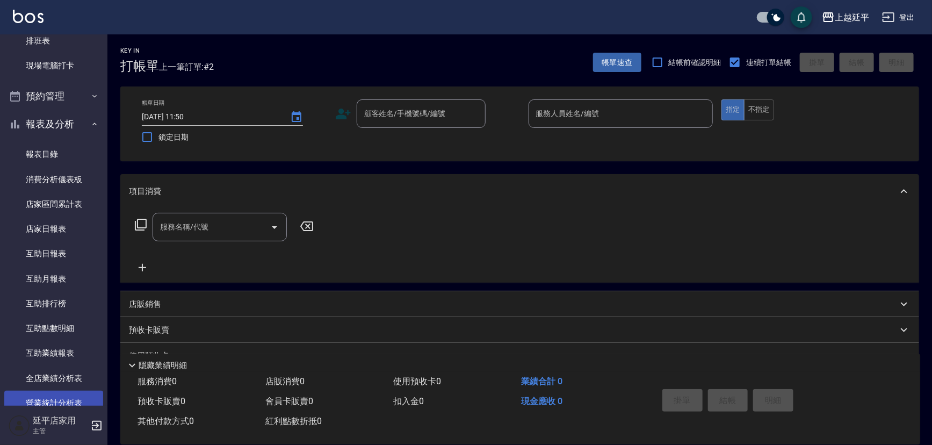
scroll to position [266, 0]
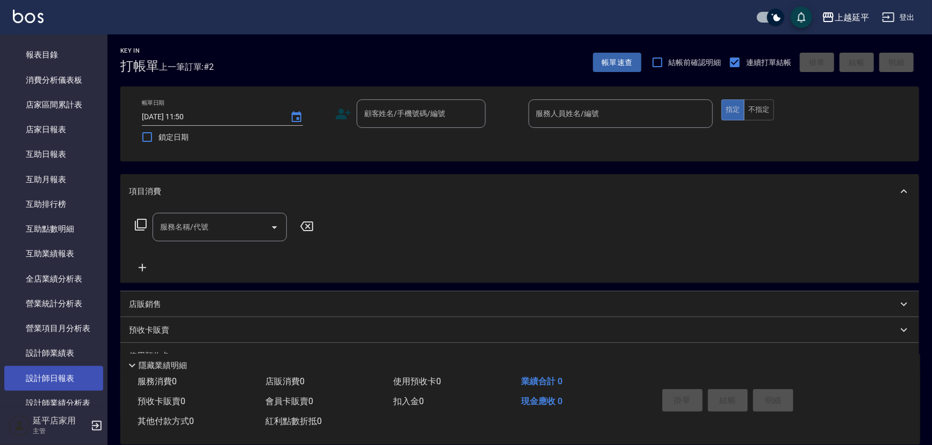
click at [54, 371] on link "設計師日報表" at bounding box center [53, 378] width 99 height 25
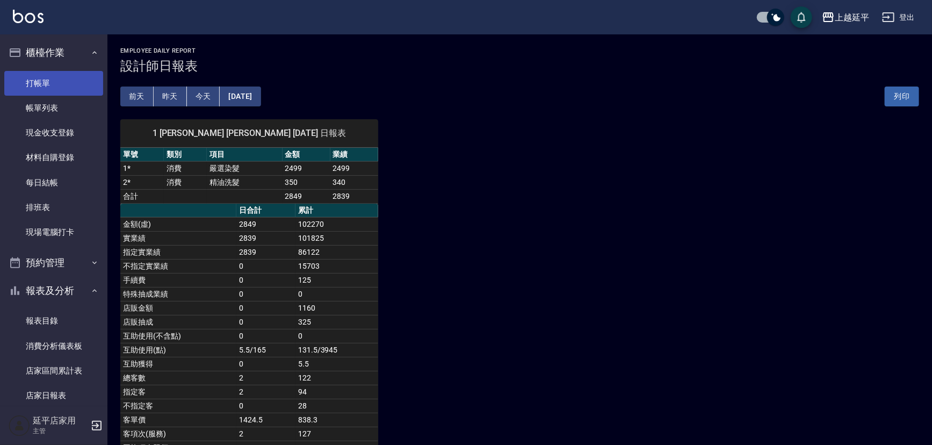
click at [27, 79] on link "打帳單" at bounding box center [53, 83] width 99 height 25
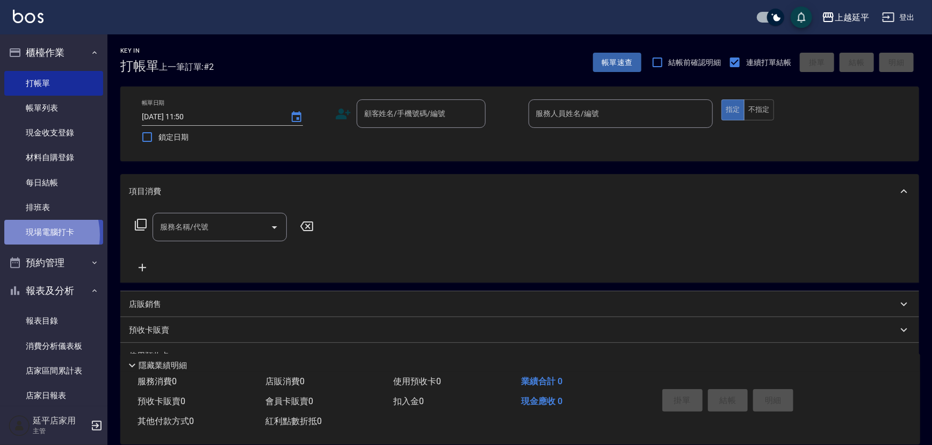
click at [31, 235] on link "現場電腦打卡" at bounding box center [53, 232] width 99 height 25
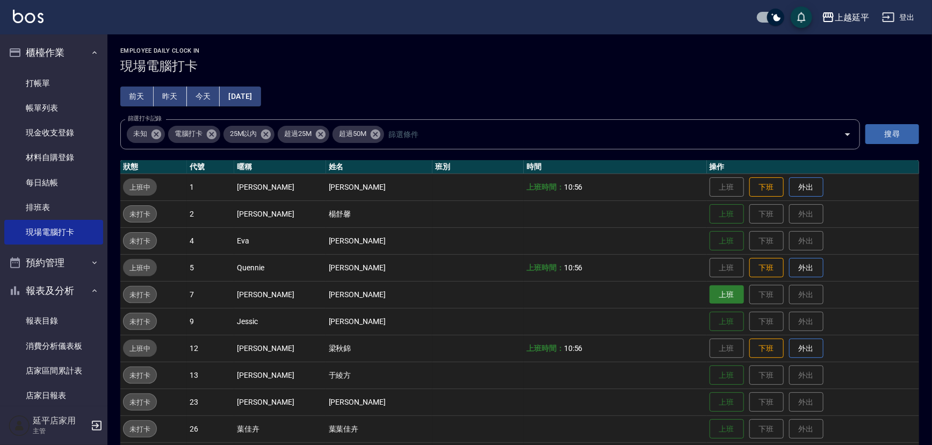
click at [710, 289] on button "上班" at bounding box center [727, 294] width 34 height 19
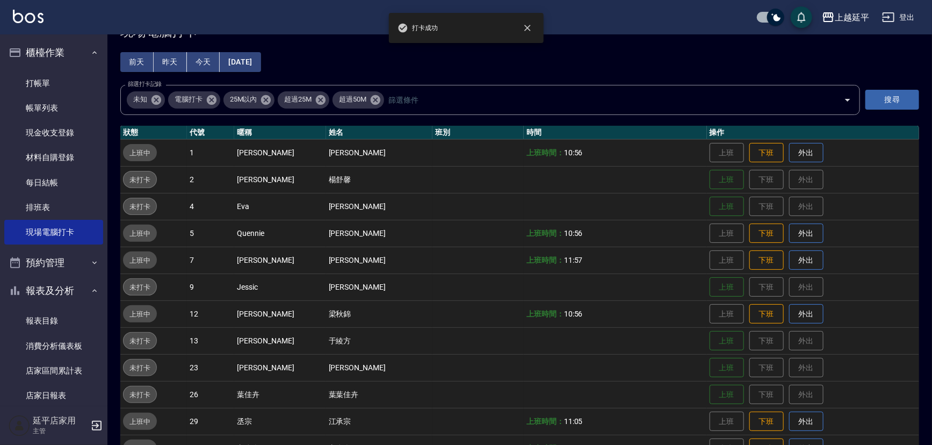
scroll to position [48, 0]
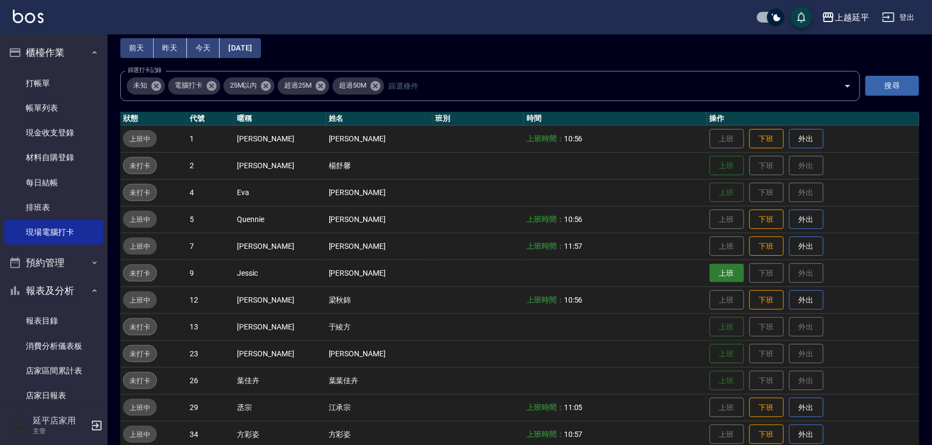
click at [710, 273] on button "上班" at bounding box center [727, 273] width 34 height 19
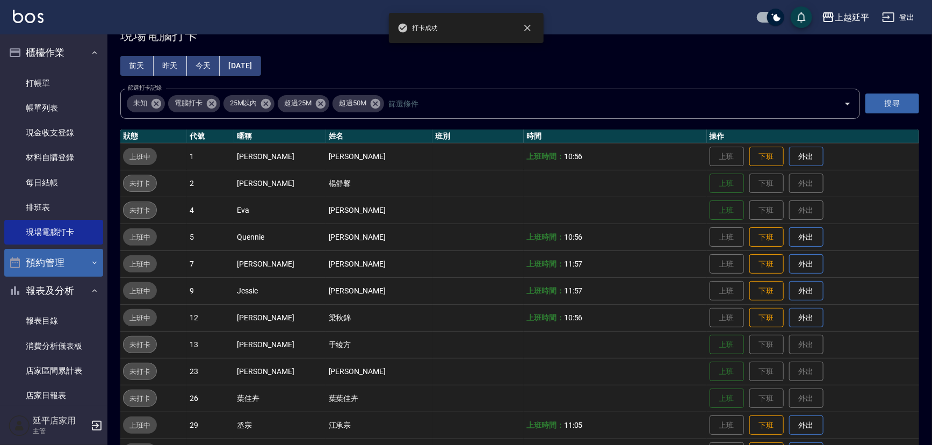
scroll to position [0, 0]
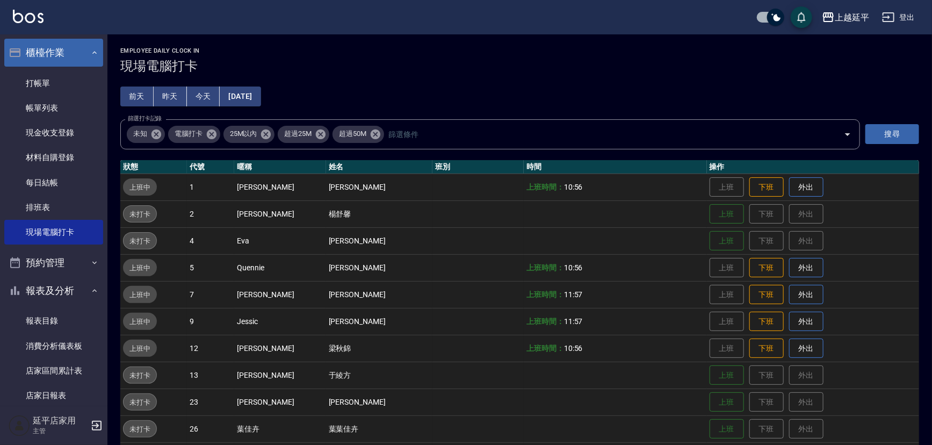
click at [42, 54] on button "櫃檯作業" at bounding box center [53, 53] width 99 height 28
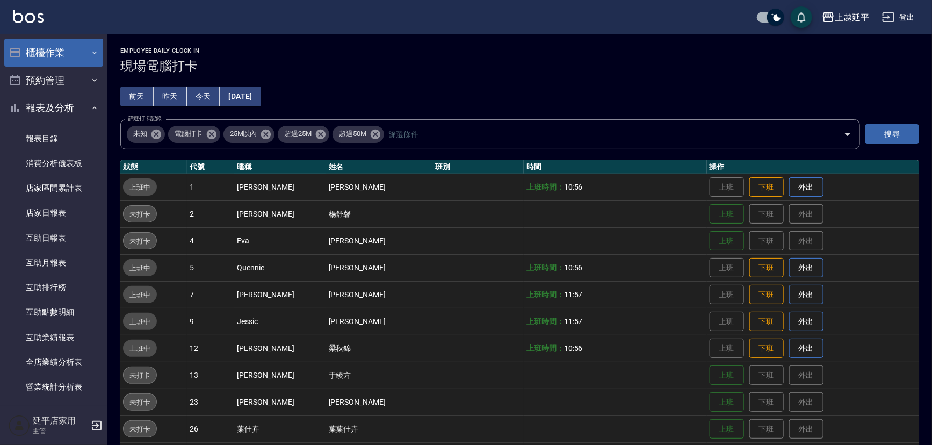
click at [38, 54] on button "櫃檯作業" at bounding box center [53, 53] width 99 height 28
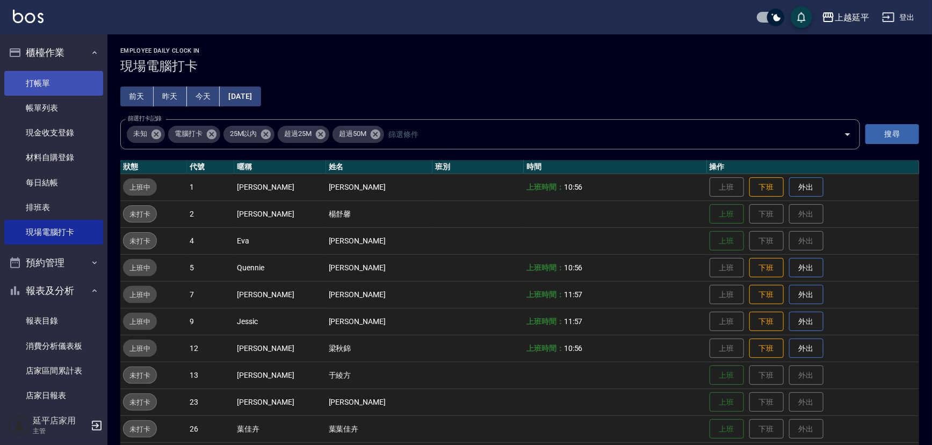
click at [48, 78] on link "打帳單" at bounding box center [53, 83] width 99 height 25
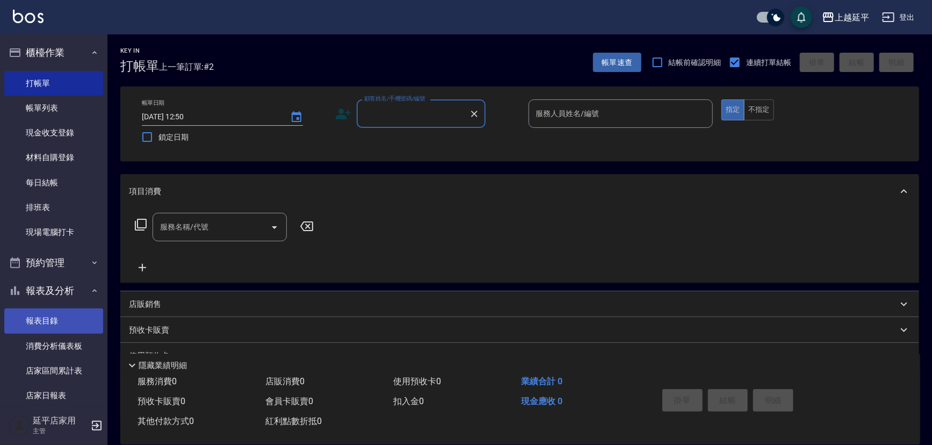
scroll to position [48, 0]
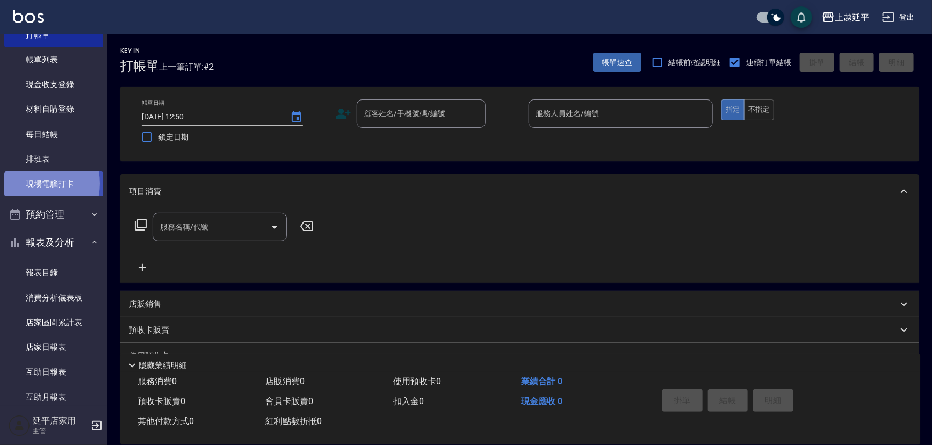
click at [32, 183] on link "現場電腦打卡" at bounding box center [53, 183] width 99 height 25
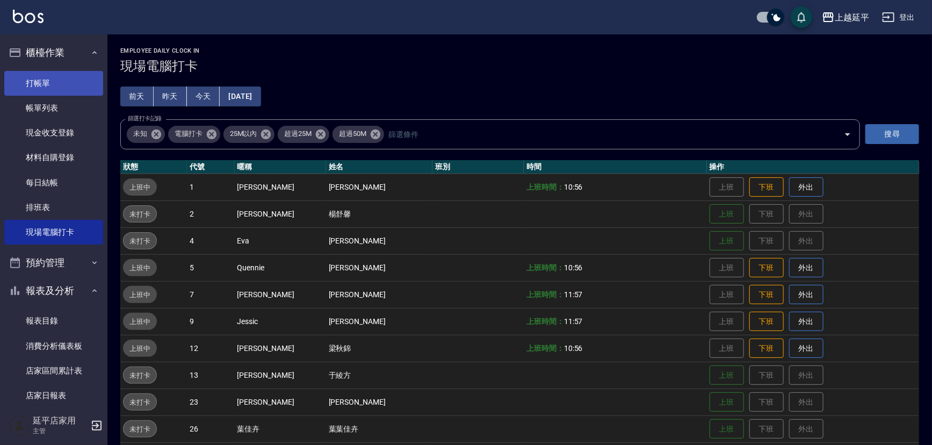
click at [49, 80] on link "打帳單" at bounding box center [53, 83] width 99 height 25
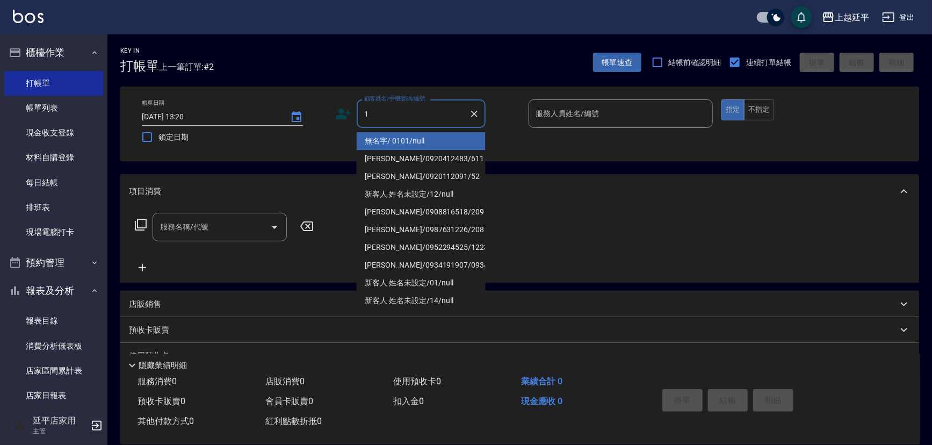
click at [422, 141] on li "無名字/ 0101/null" at bounding box center [421, 141] width 129 height 18
type input "無名字/ 0101/null"
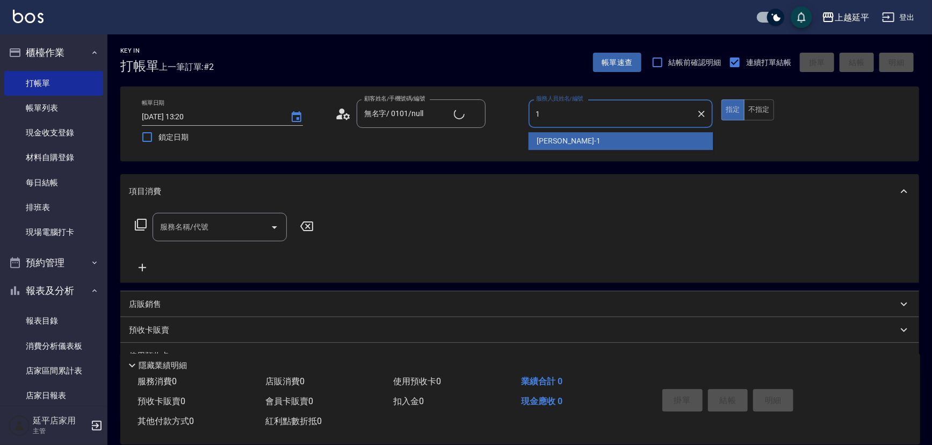
click at [532, 142] on div "李凱婷 -1" at bounding box center [621, 141] width 185 height 18
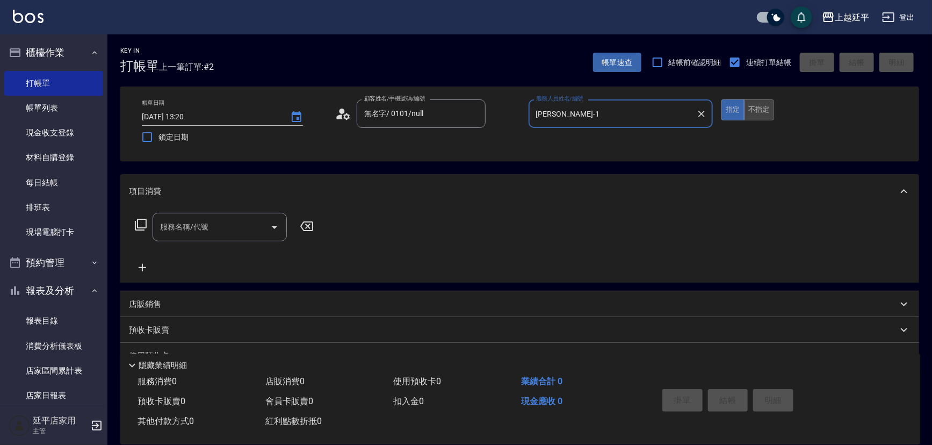
type input "李凱婷-1"
drag, startPoint x: 763, startPoint y: 114, endPoint x: 751, endPoint y: 118, distance: 12.2
click at [763, 114] on button "不指定" at bounding box center [759, 109] width 30 height 21
click at [276, 225] on icon "Open" at bounding box center [274, 227] width 13 height 13
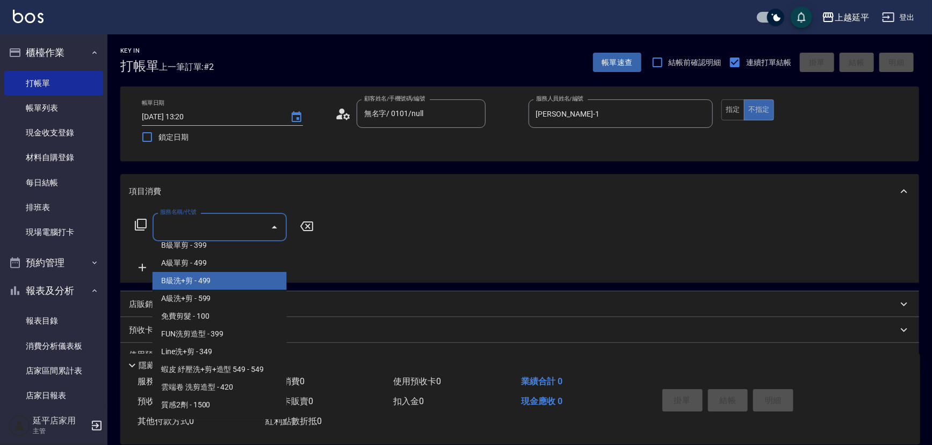
scroll to position [342, 0]
click at [198, 285] on span "B級洗+剪 - 499" at bounding box center [220, 279] width 134 height 18
type input "B級洗+剪(203)"
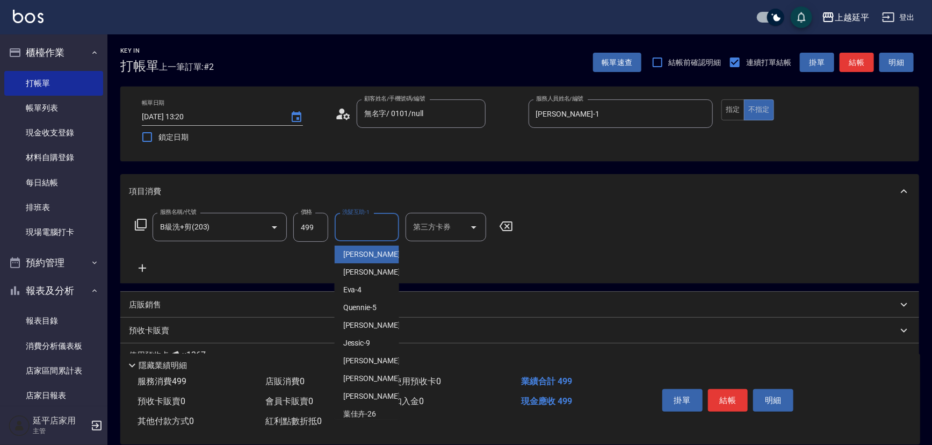
click at [359, 231] on input "洗髮互助-1" at bounding box center [366, 227] width 55 height 19
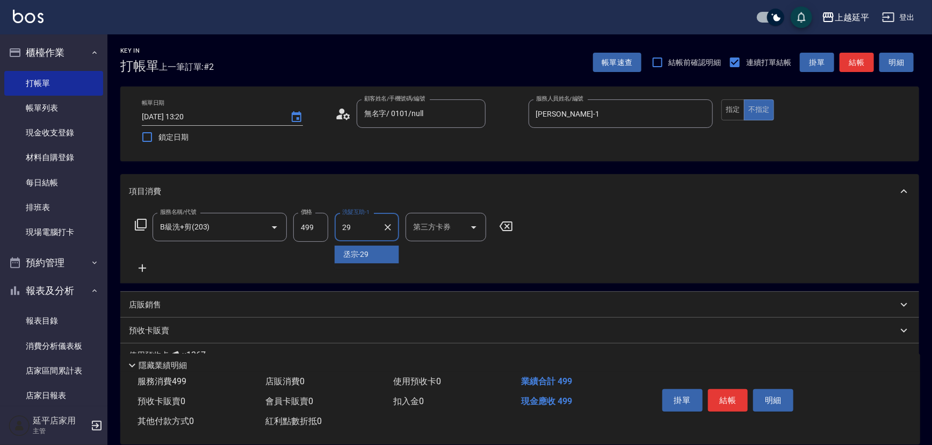
click at [376, 253] on div "丞宗 -29" at bounding box center [367, 254] width 64 height 18
type input "丞宗-29"
click at [725, 397] on button "結帳" at bounding box center [728, 400] width 40 height 23
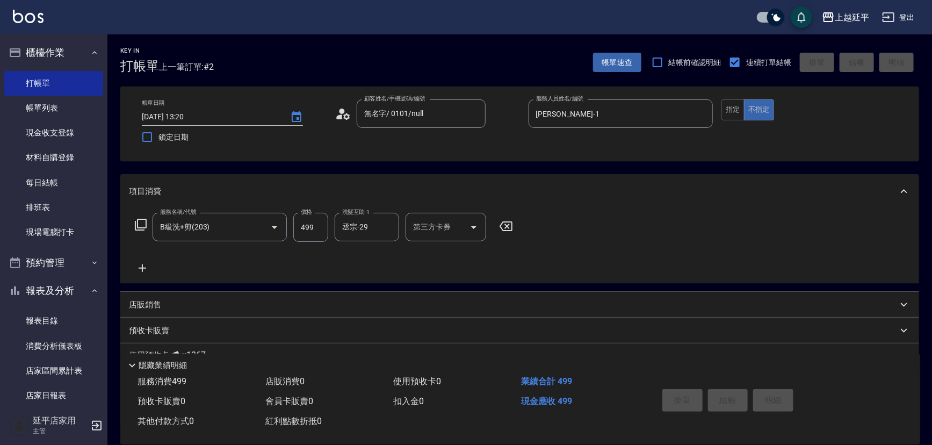
type input "2025/09/22 13:48"
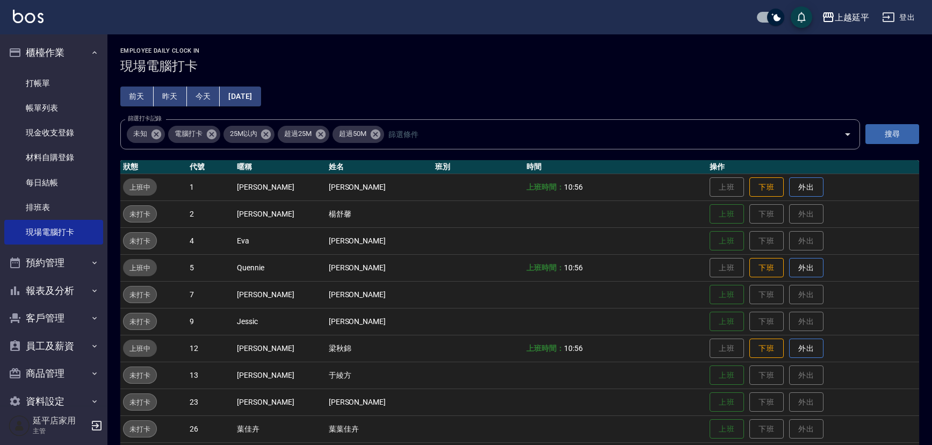
scroll to position [171, 0]
